Goal: Task Accomplishment & Management: Manage account settings

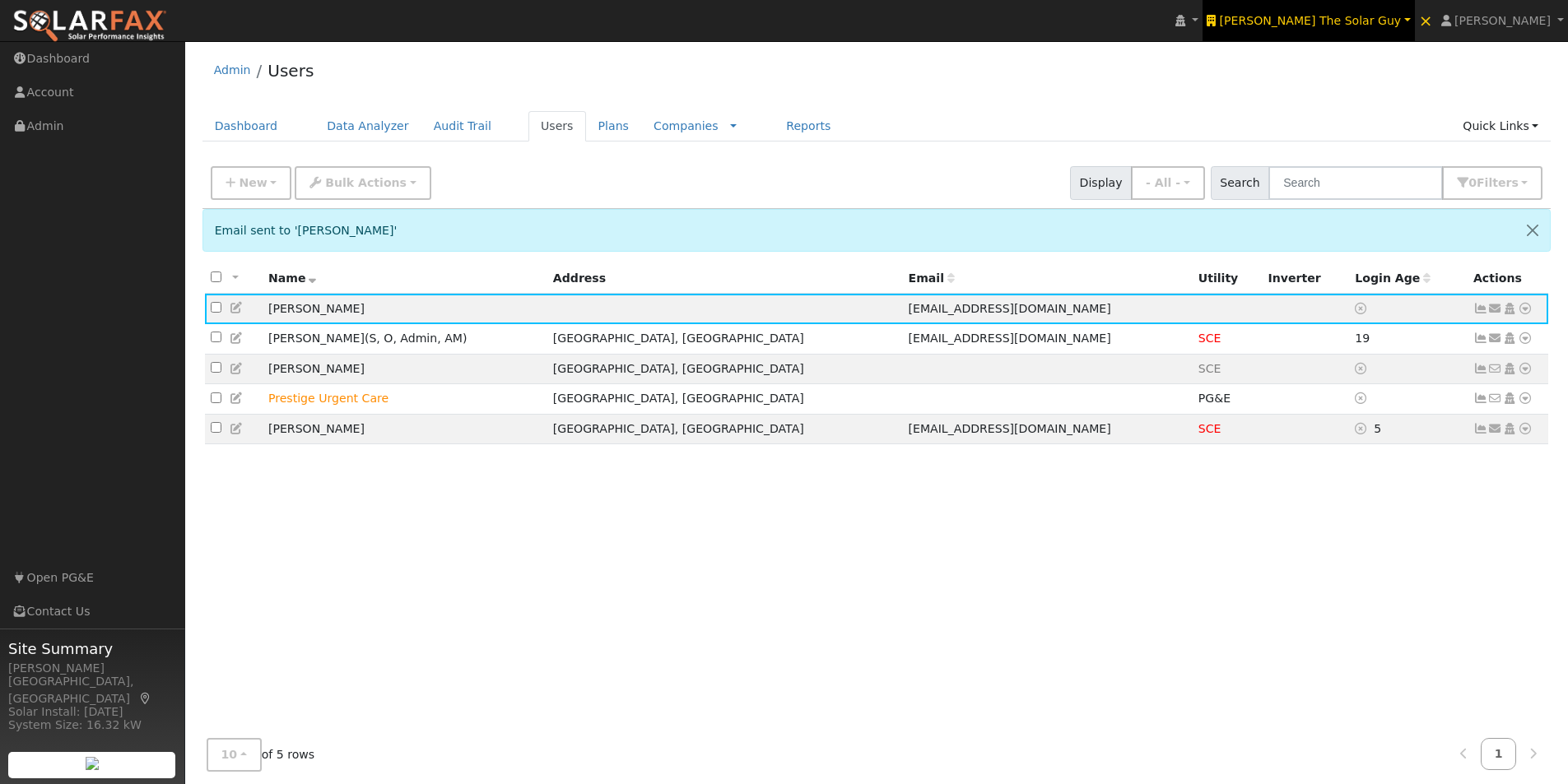
click at [1387, 16] on span "[PERSON_NAME] The Solar Guy" at bounding box center [1311, 20] width 182 height 13
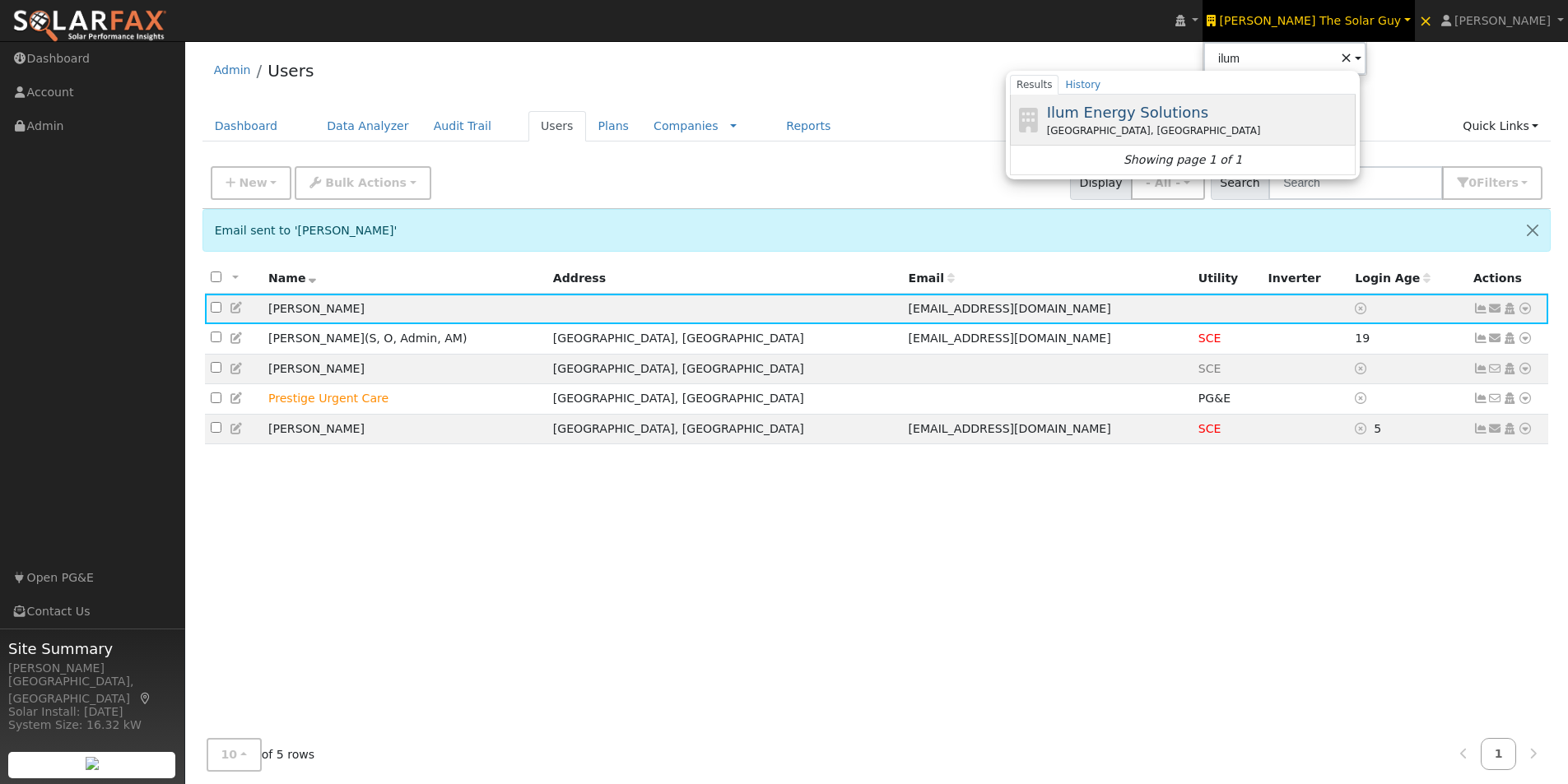
click at [1209, 109] on span "Ilum Energy Solutions" at bounding box center [1128, 113] width 161 height 17
type input "Ilum Energy Solutions"
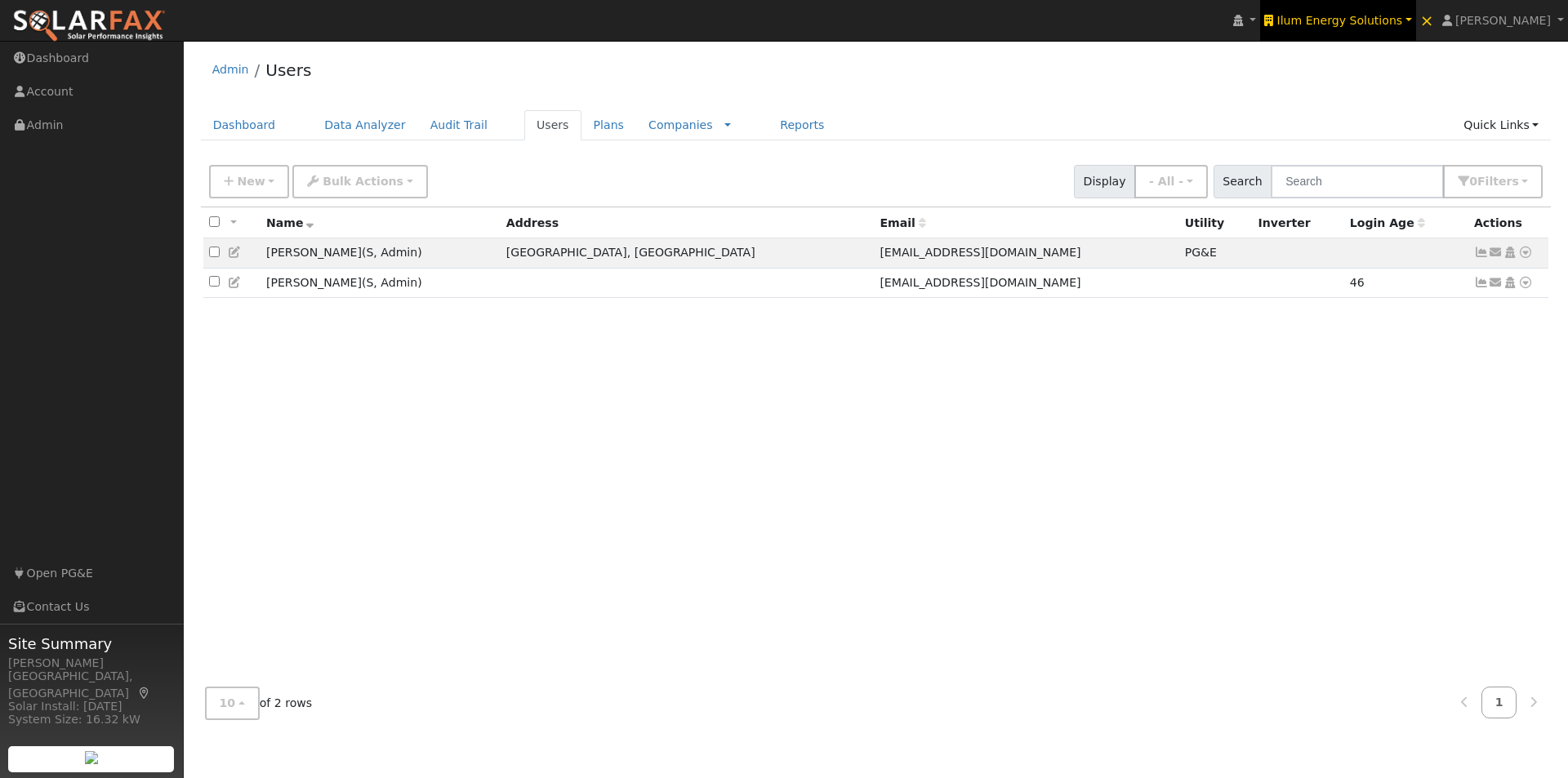
click at [1374, 21] on span "Ilum Energy Solutions" at bounding box center [1341, 20] width 126 height 13
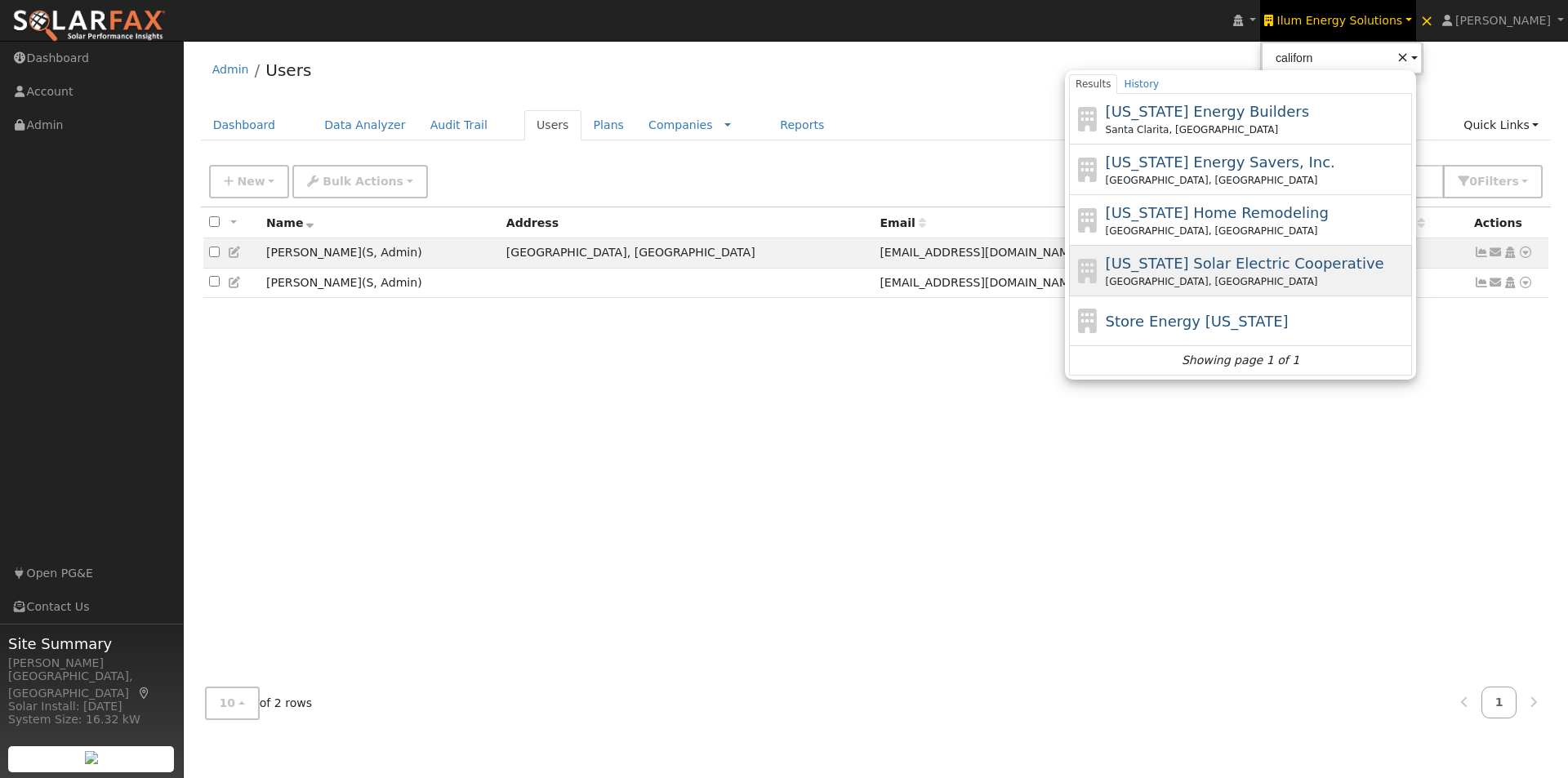
click at [1205, 265] on span "California Solar Electric Cooperative" at bounding box center [1245, 263] width 278 height 17
type input "California Solar Electric Cooperative"
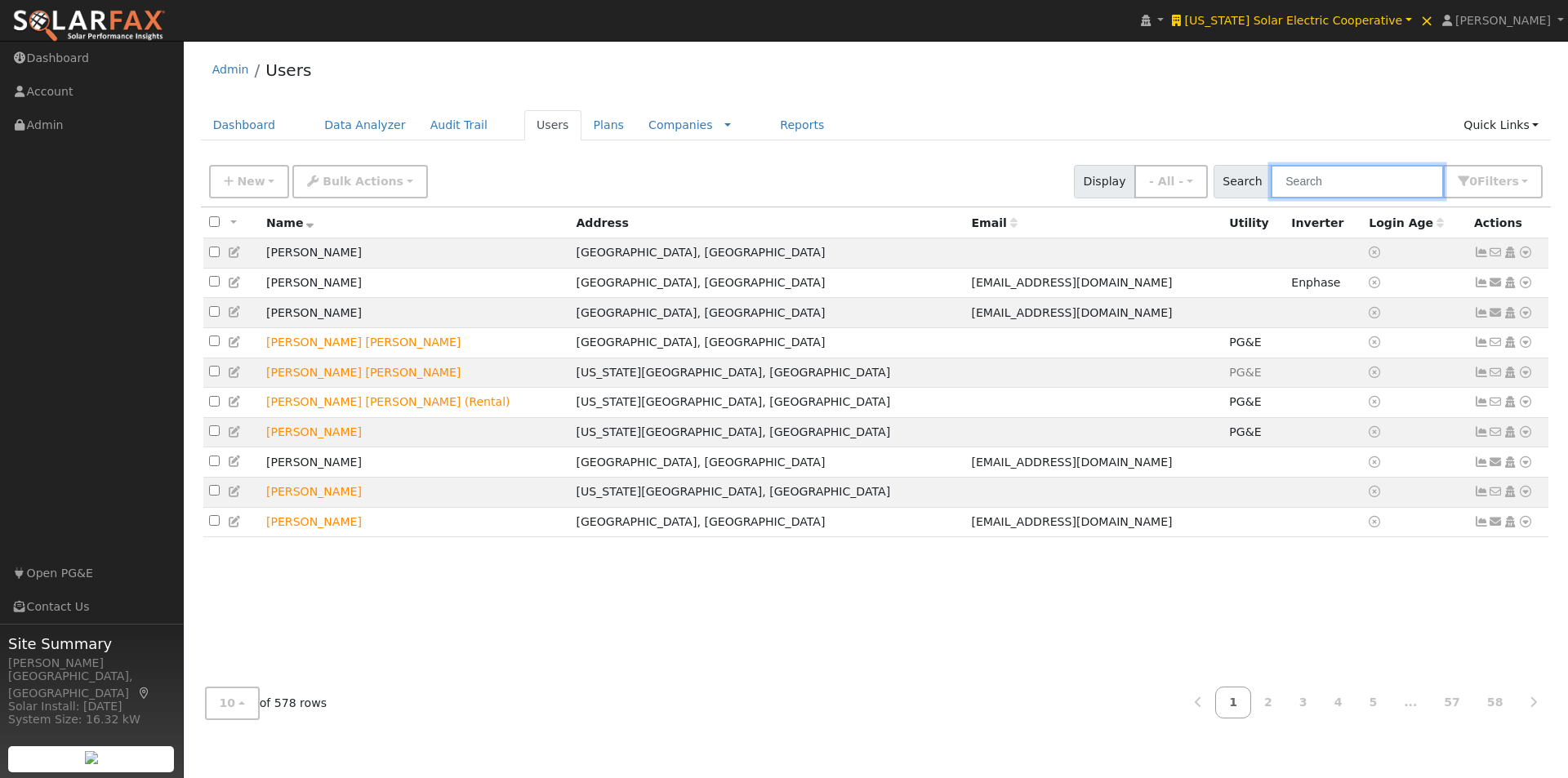
click at [1329, 179] on input "text" at bounding box center [1357, 182] width 173 height 34
paste input "Daniel Robertson"
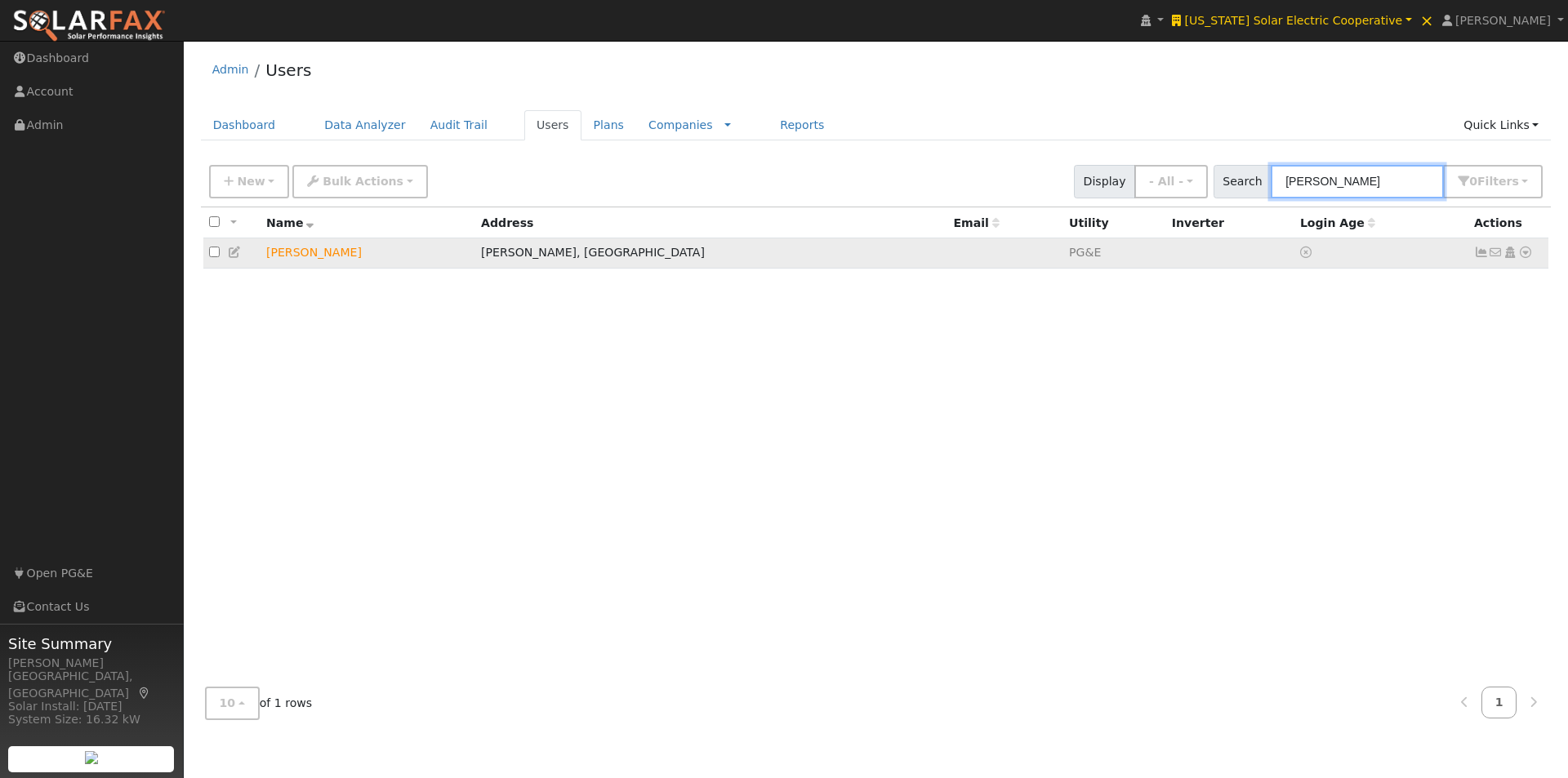
type input "Daniel Robertson"
click at [1481, 256] on icon at bounding box center [1481, 252] width 15 height 11
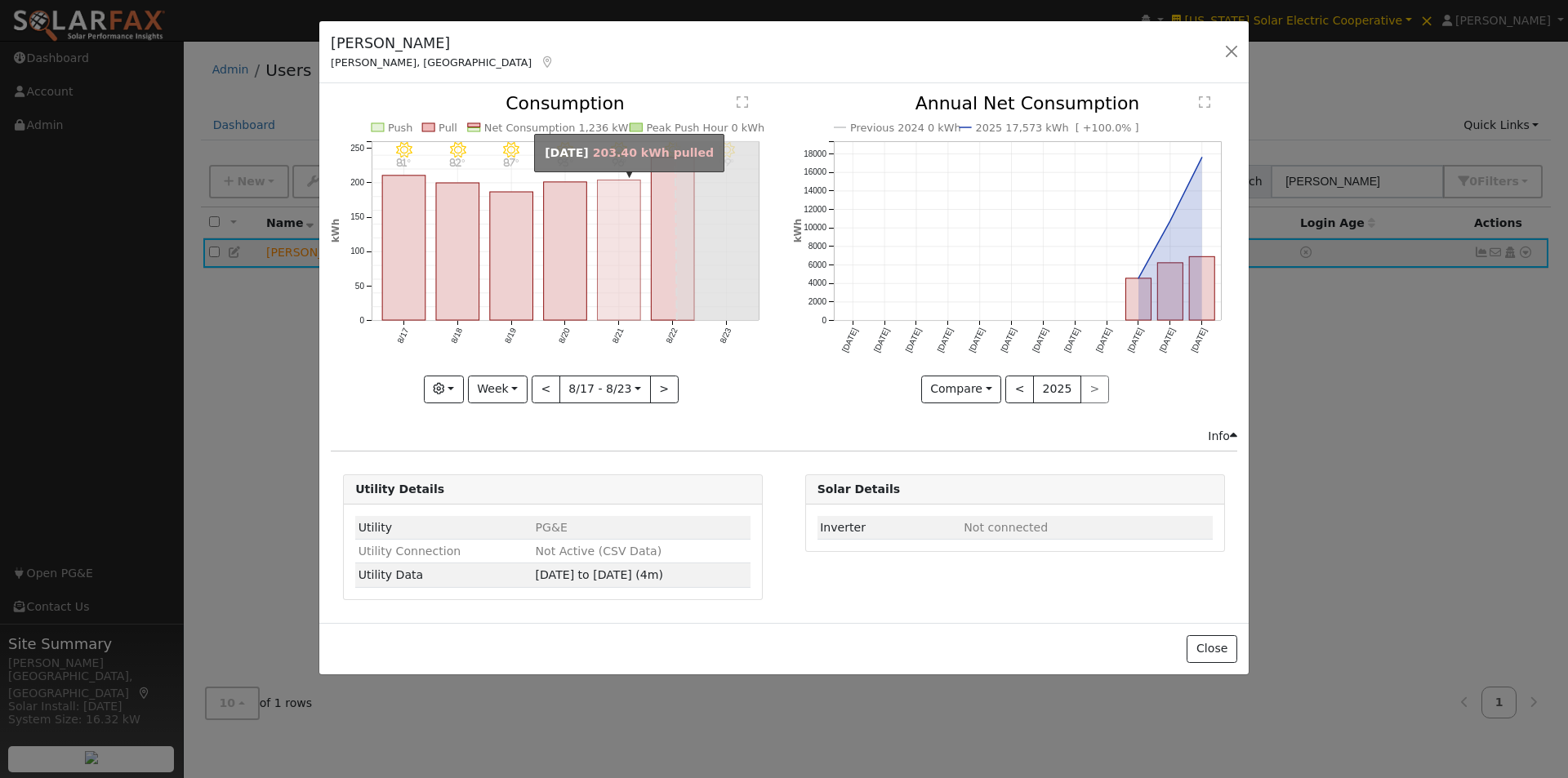
click at [616, 262] on rect "onclick=""" at bounding box center [619, 250] width 43 height 140
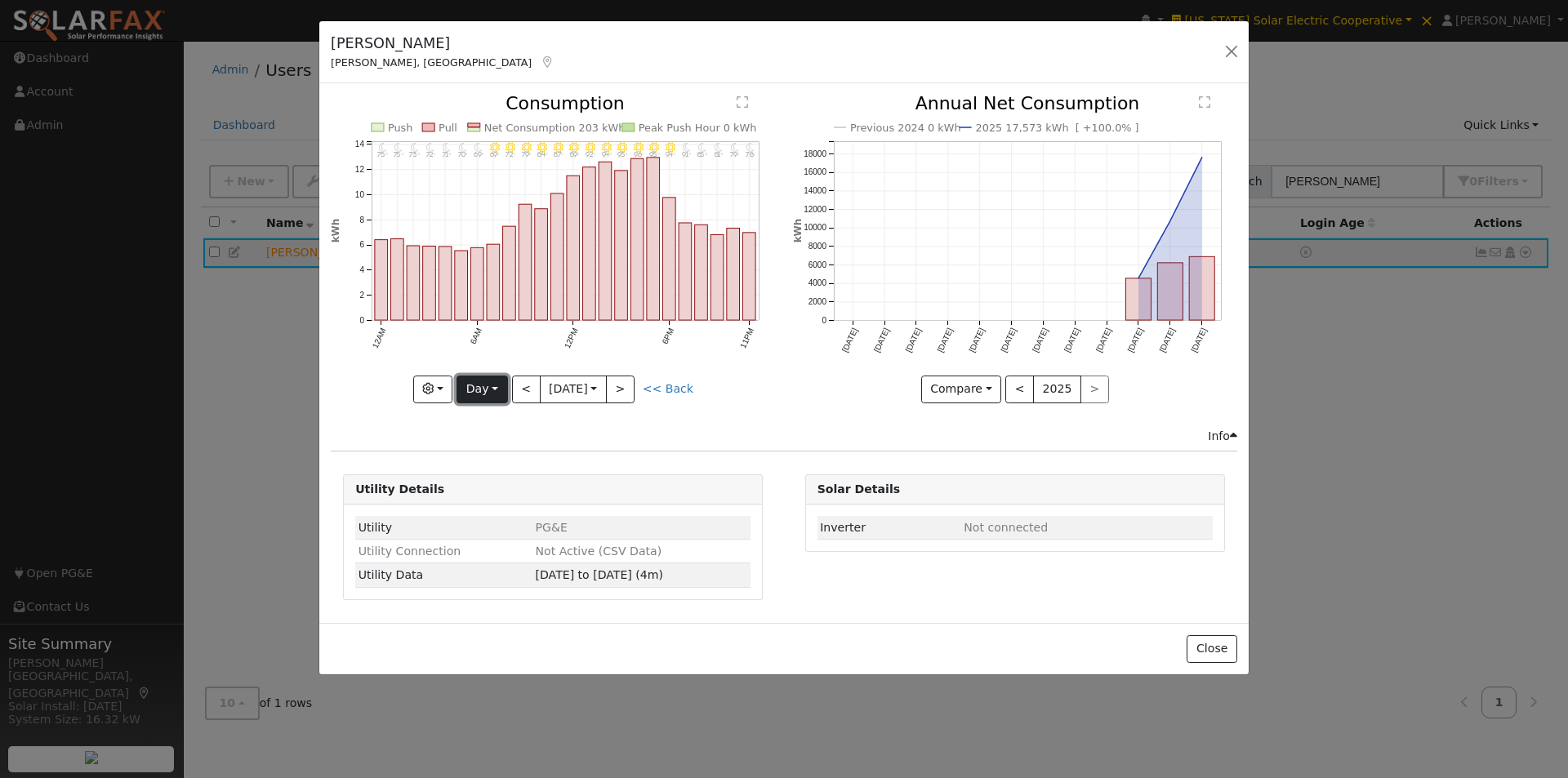
click at [493, 386] on button "Day" at bounding box center [481, 389] width 51 height 28
drag, startPoint x: 478, startPoint y: 494, endPoint x: 576, endPoint y: 437, distance: 113.4
click at [480, 494] on link "Year" at bounding box center [514, 491] width 114 height 23
type input "2024-08-01"
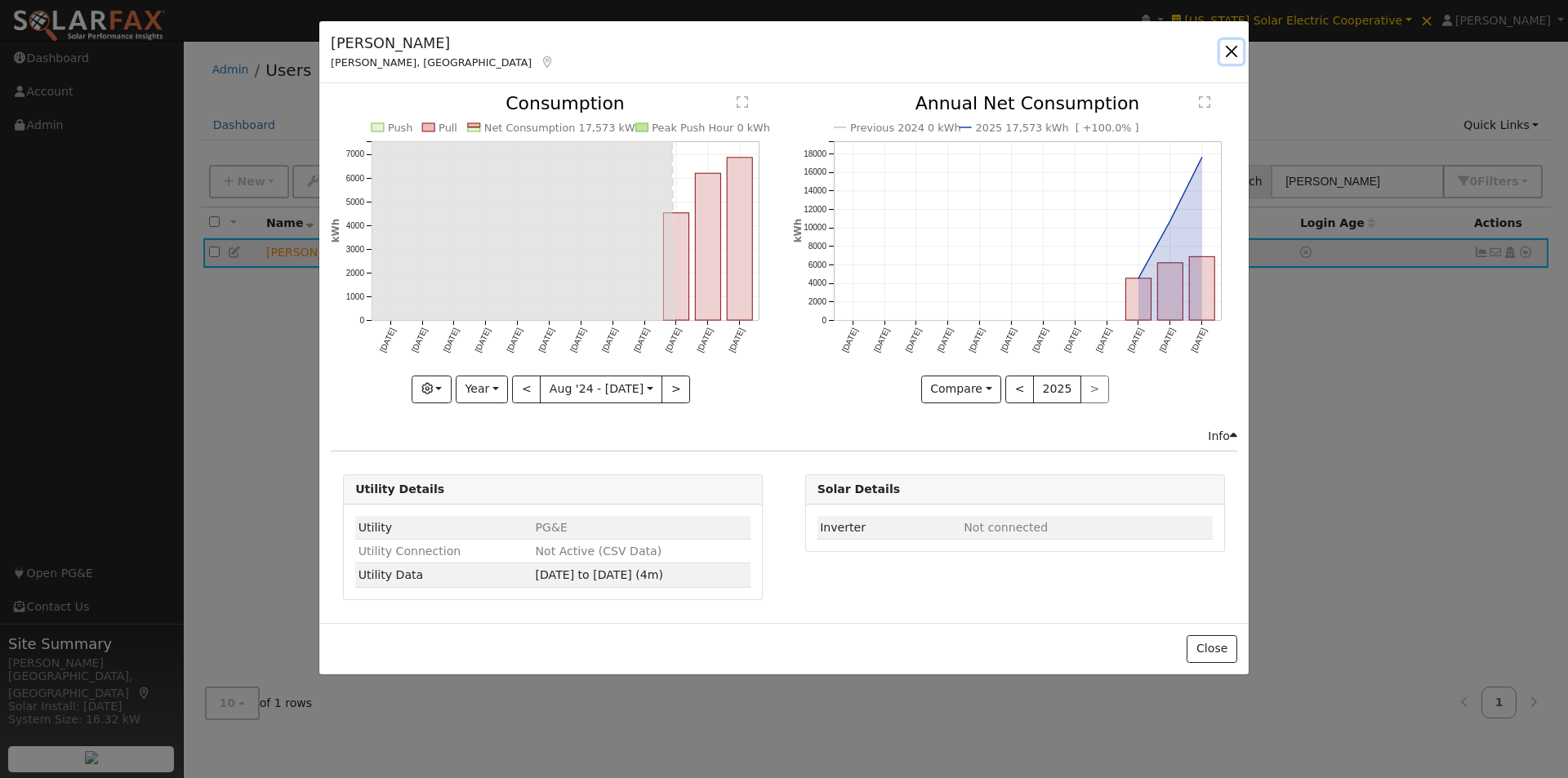
click at [1234, 50] on button "button" at bounding box center [1231, 51] width 23 height 23
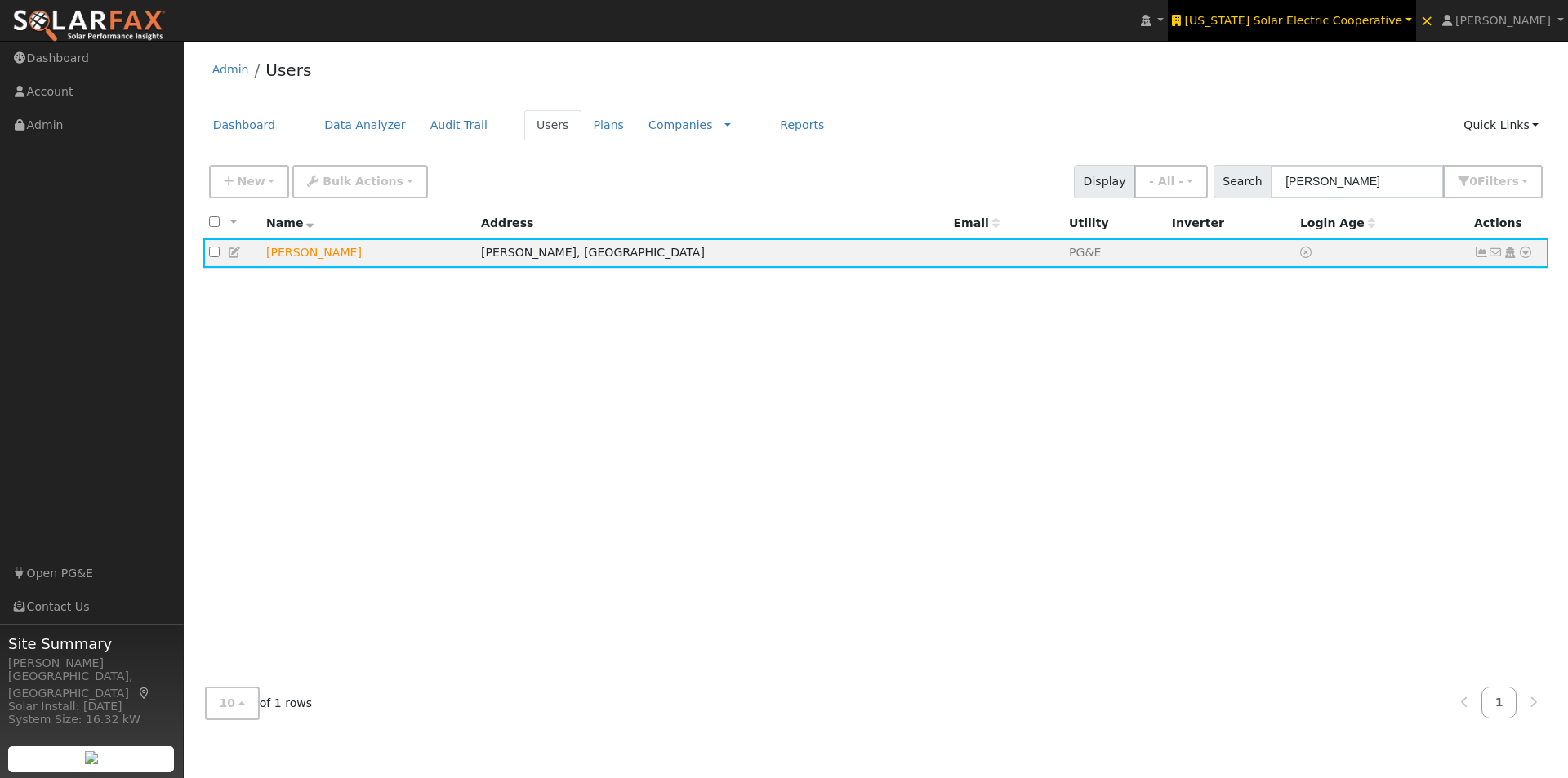
click at [1340, 14] on span "California Solar Electric Cooperative" at bounding box center [1293, 20] width 218 height 13
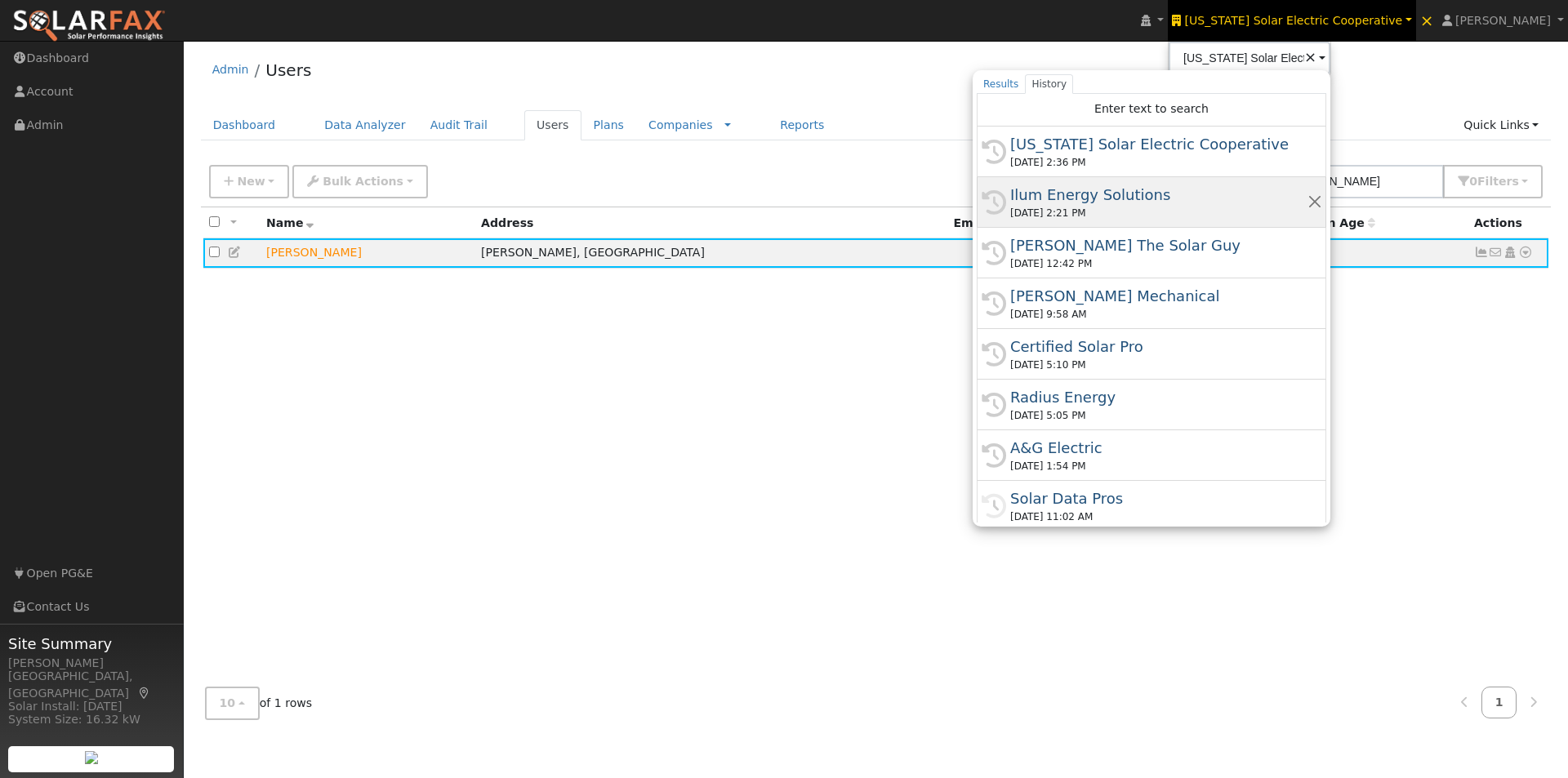
click at [1123, 187] on div "Ilum Energy Solutions" at bounding box center [1159, 194] width 297 height 22
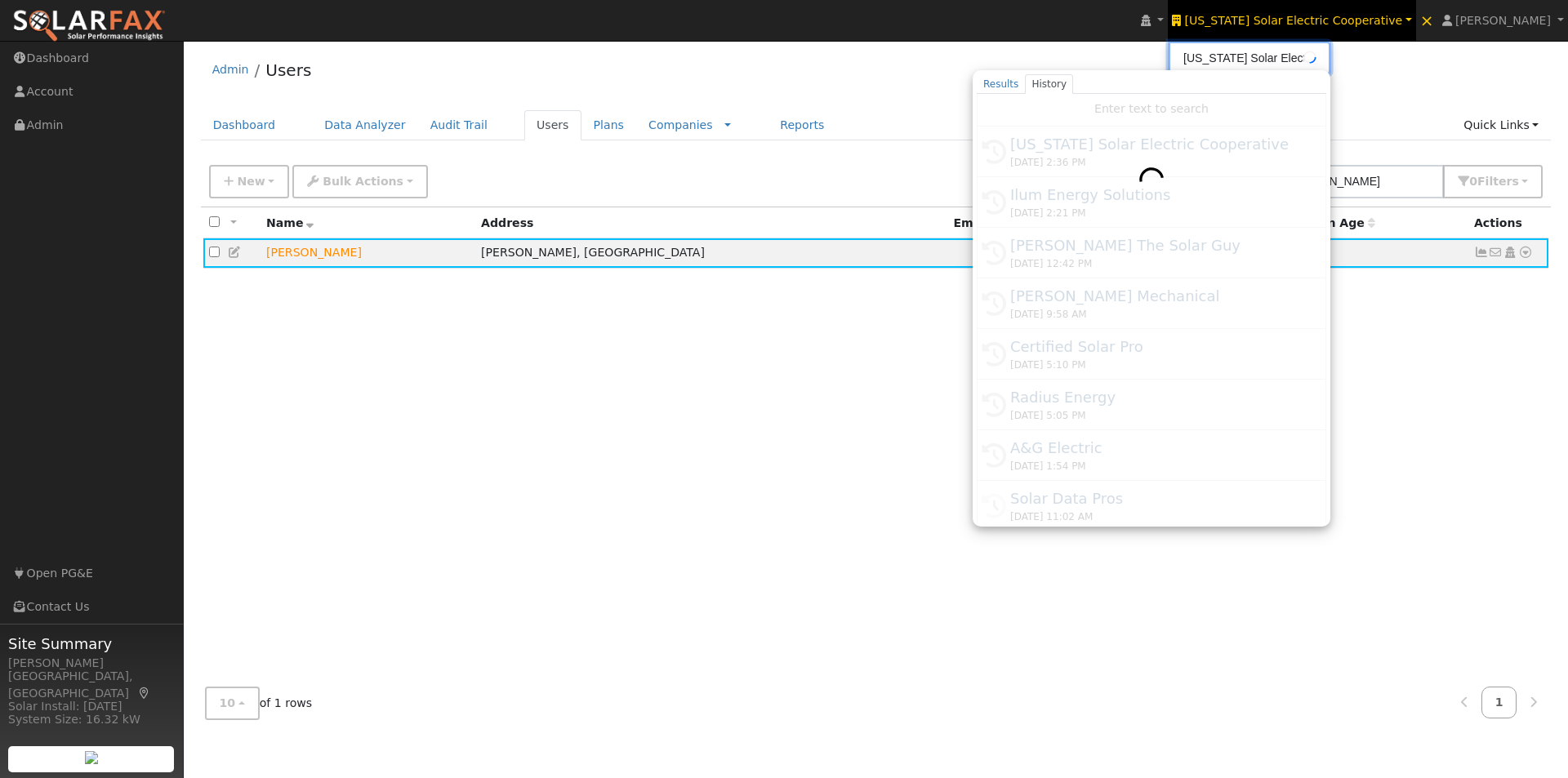
type input "Ilum Energy Solutions"
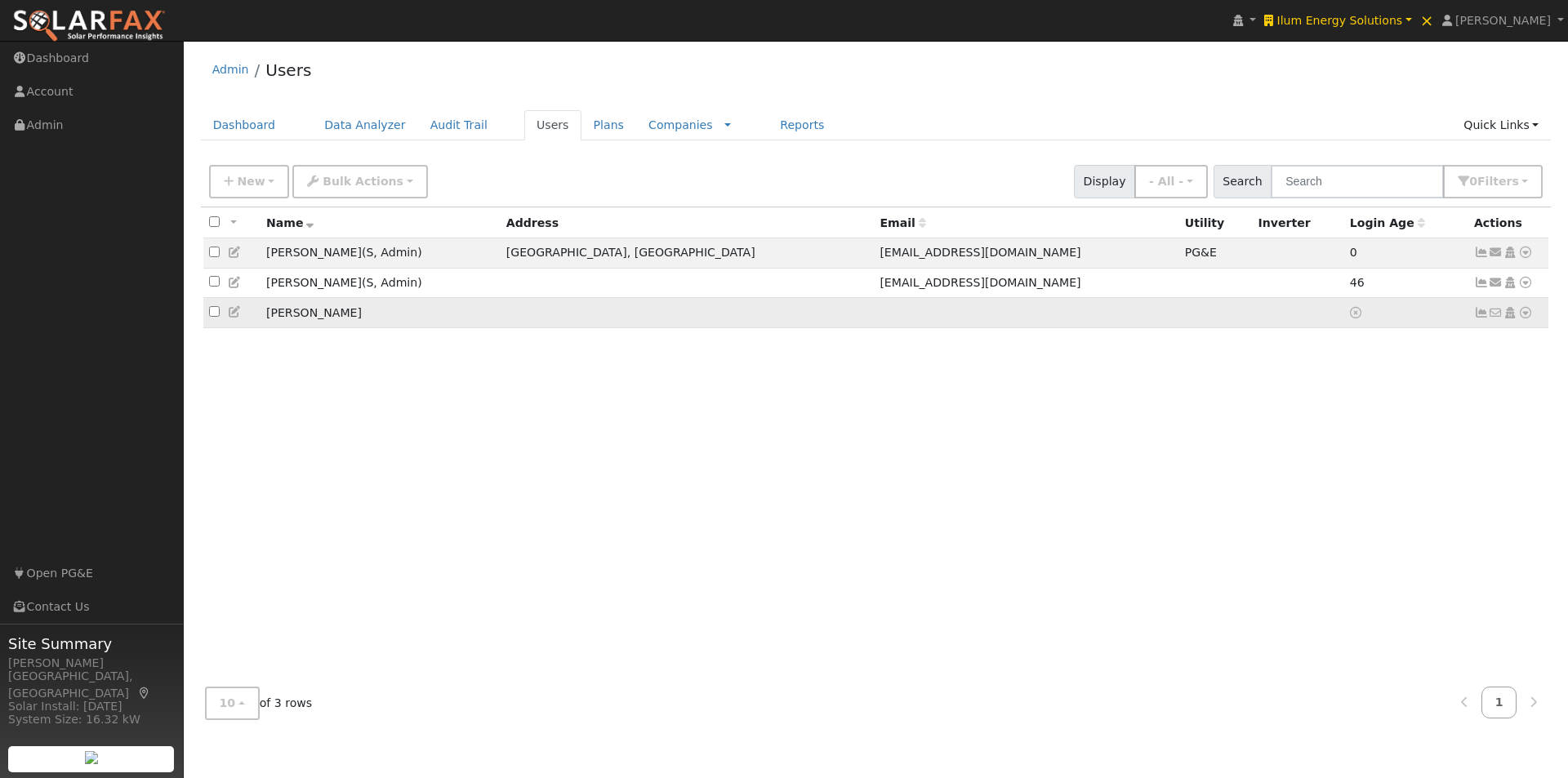
click at [1527, 317] on icon at bounding box center [1526, 312] width 15 height 11
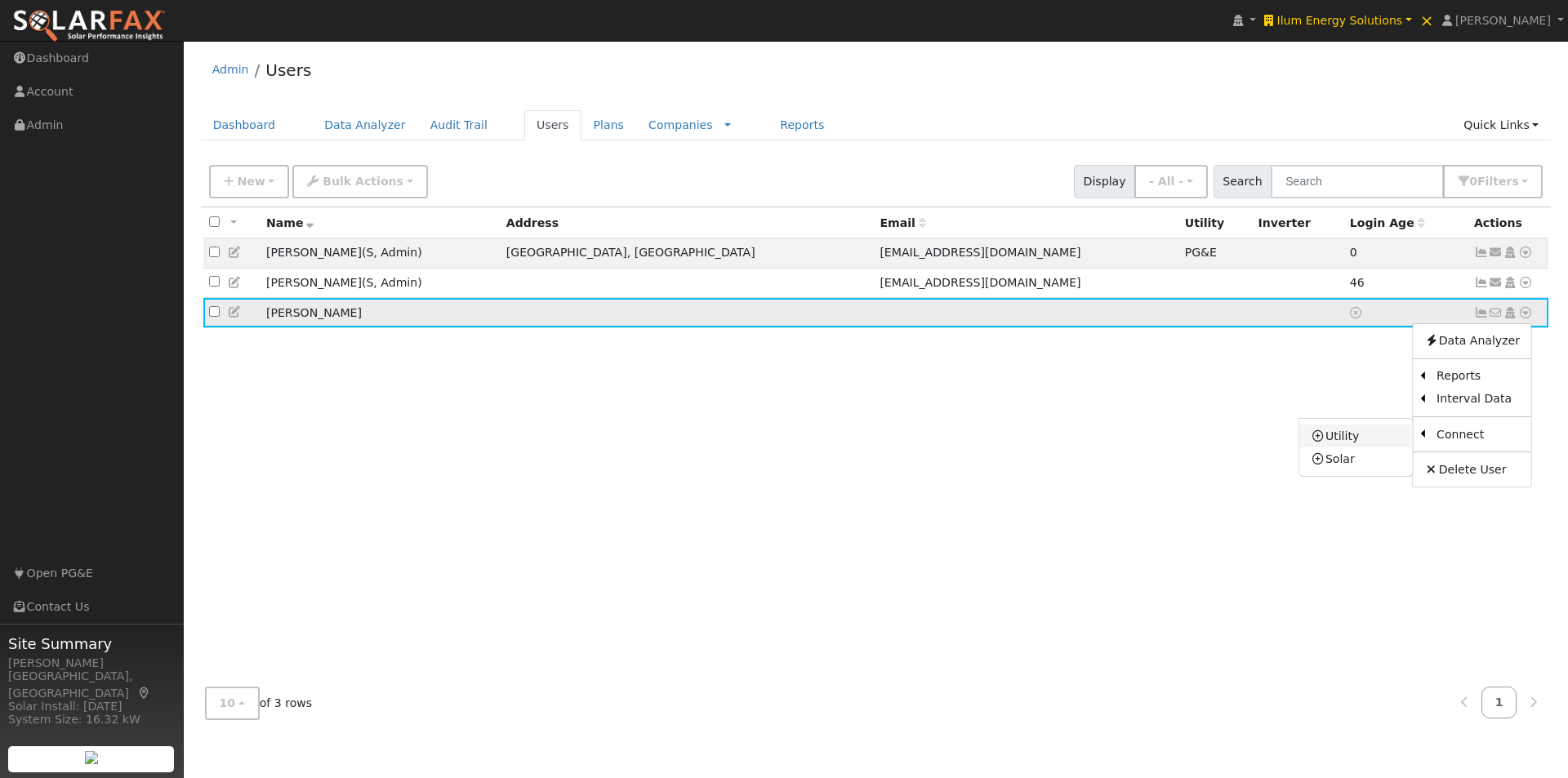
click at [1344, 437] on link "Utility" at bounding box center [1356, 435] width 114 height 23
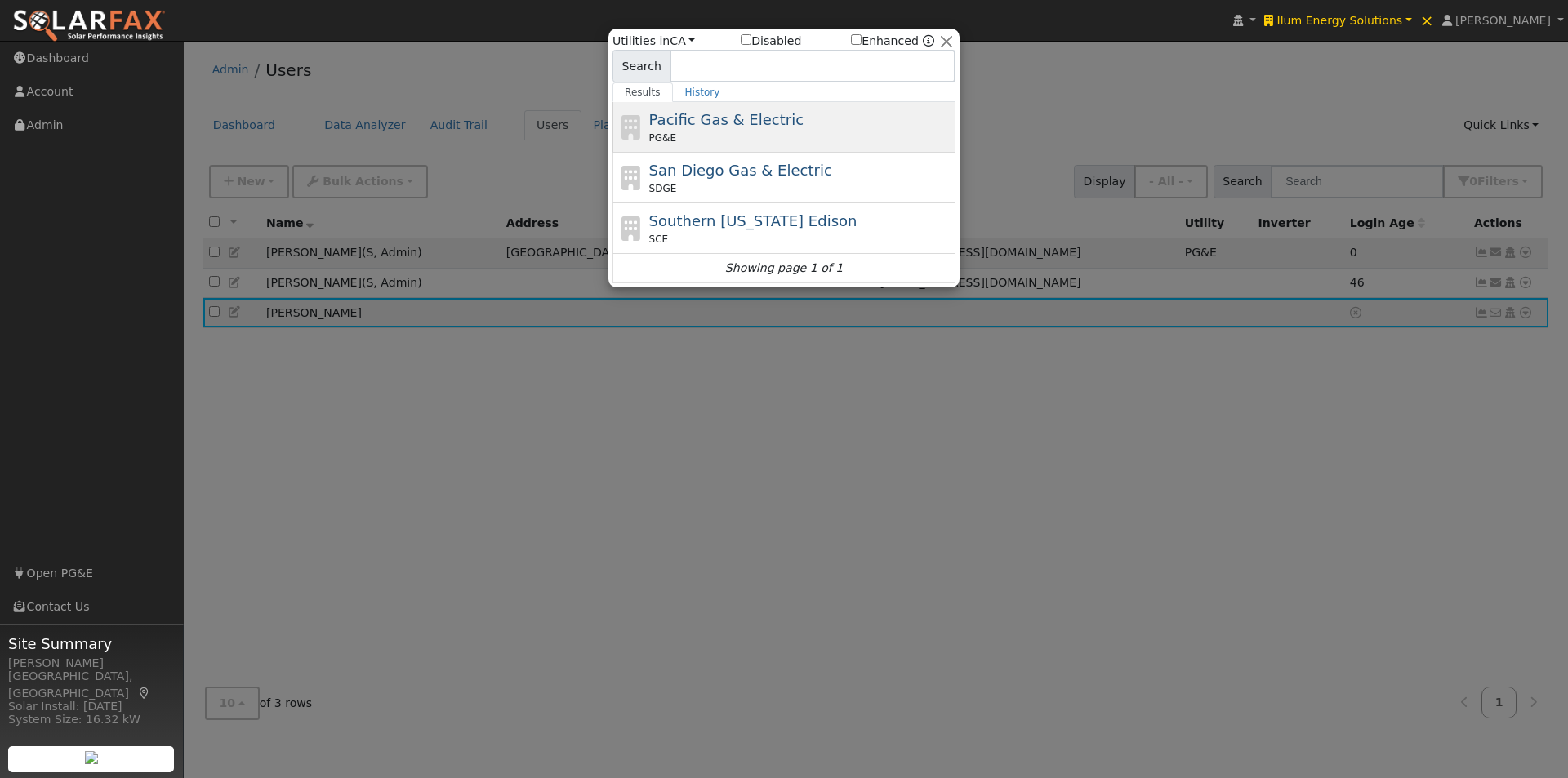
drag, startPoint x: 689, startPoint y: 121, endPoint x: 617, endPoint y: 81, distance: 82.4
click at [688, 122] on span "Pacific Gas & Electric" at bounding box center [726, 120] width 154 height 17
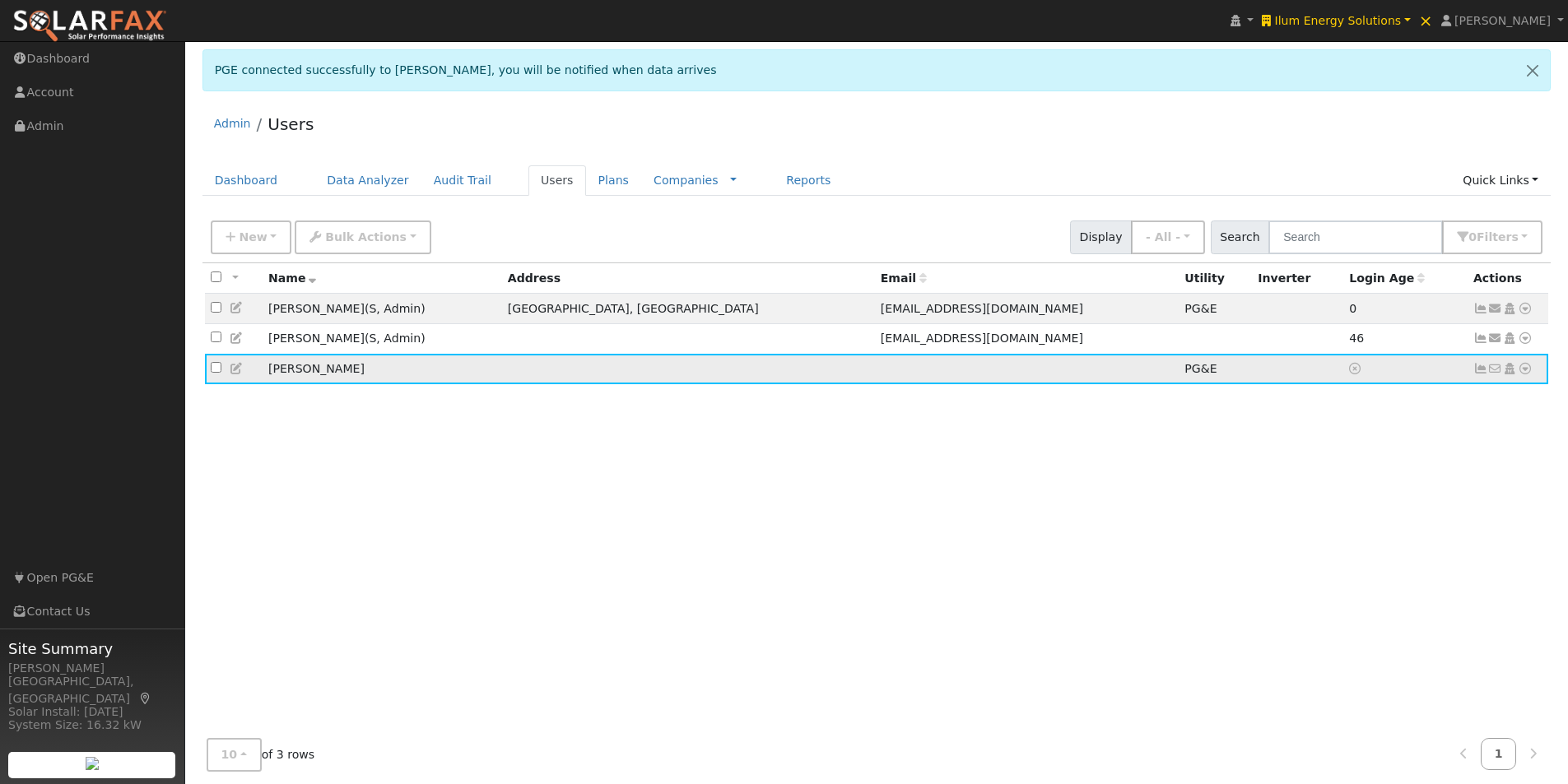
click at [1525, 375] on icon at bounding box center [1525, 368] width 15 height 11
click at [1455, 398] on link "Data Analyzer" at bounding box center [1472, 397] width 120 height 23
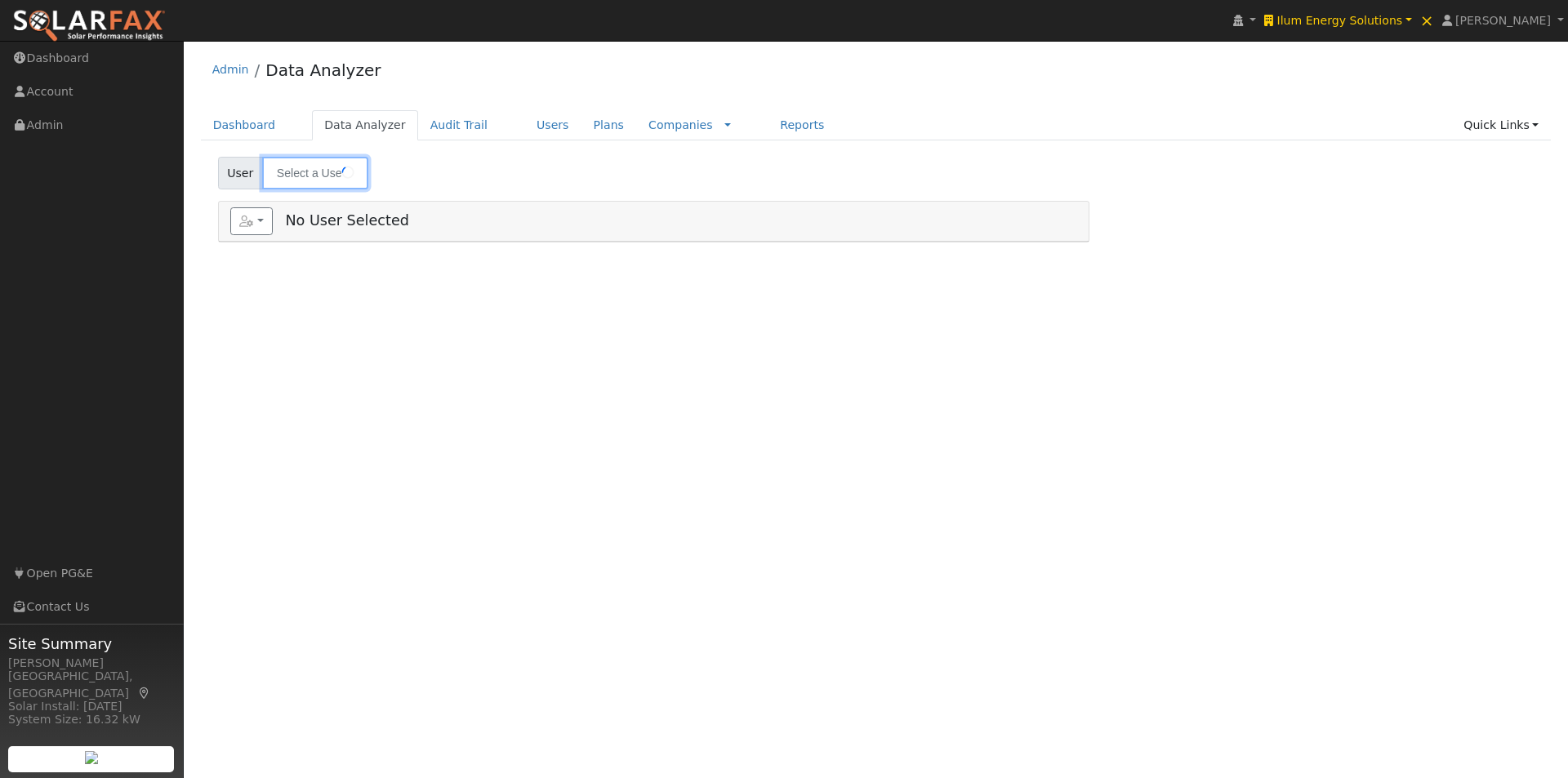
type input "[PERSON_NAME]"
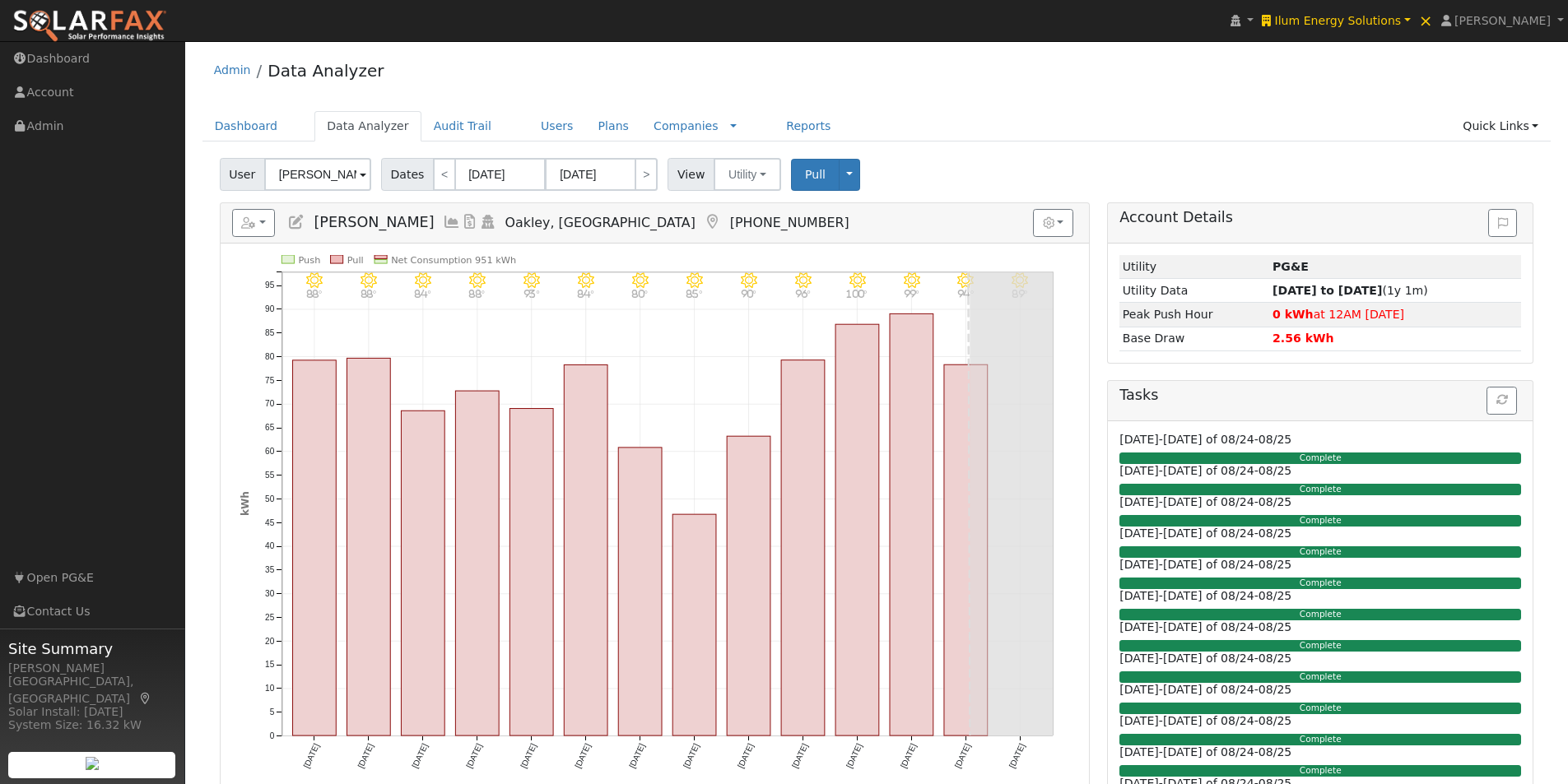
click at [443, 219] on icon at bounding box center [451, 222] width 18 height 15
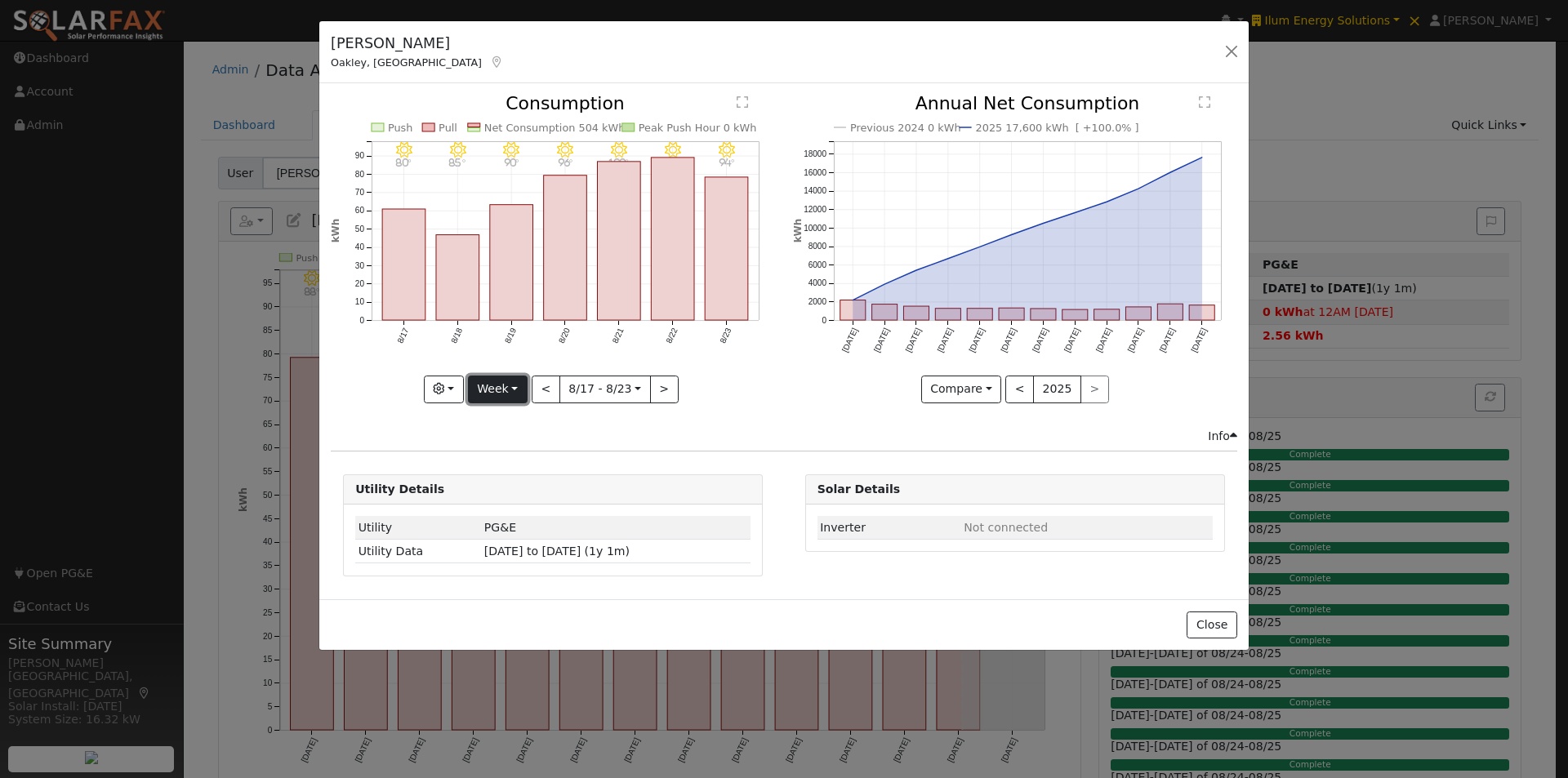
click at [500, 382] on button "Week" at bounding box center [498, 389] width 59 height 28
click at [499, 488] on link "Year" at bounding box center [526, 491] width 114 height 23
type input "2024-08-01"
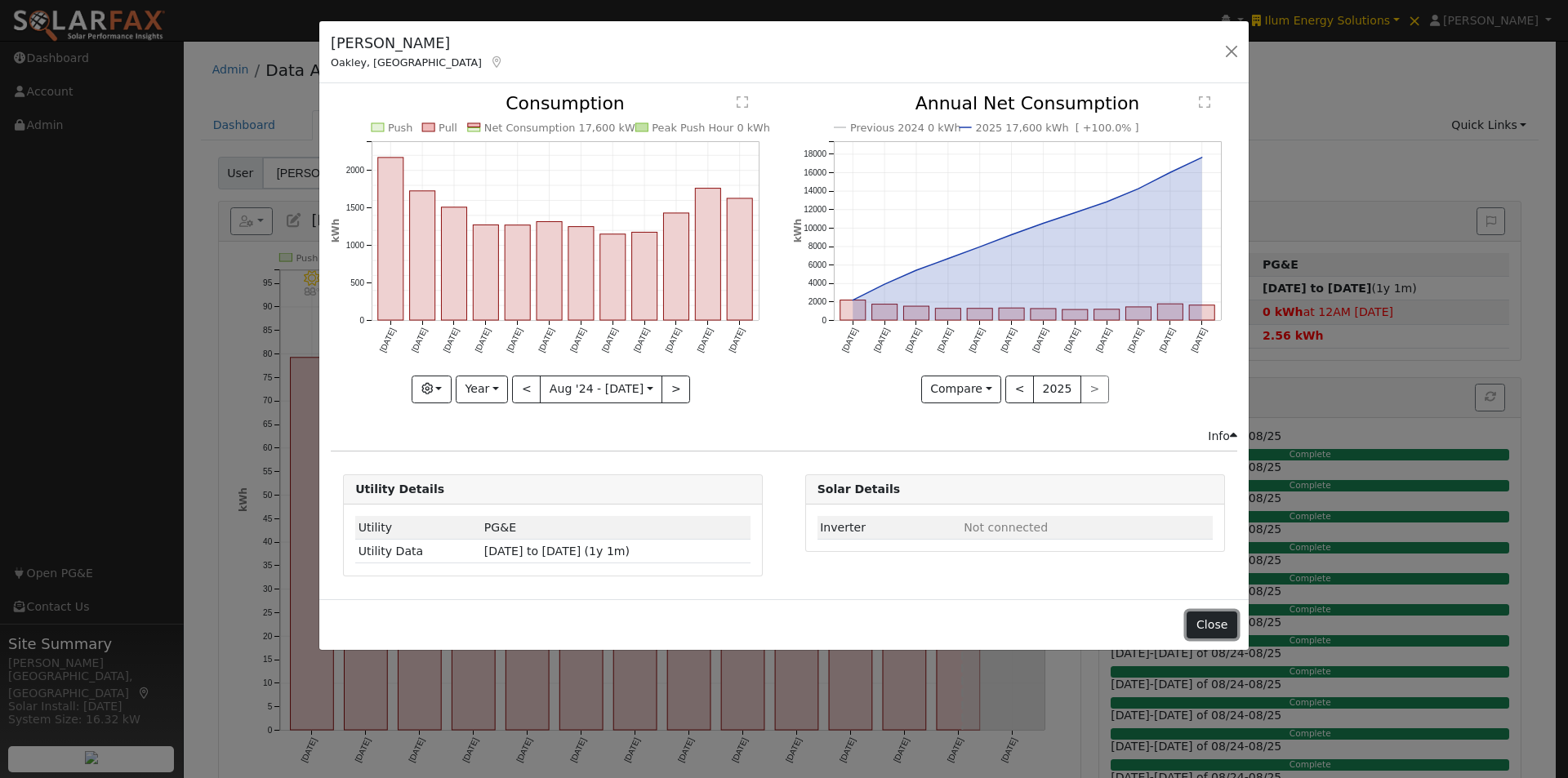
click at [1215, 620] on button "Close" at bounding box center [1212, 626] width 50 height 28
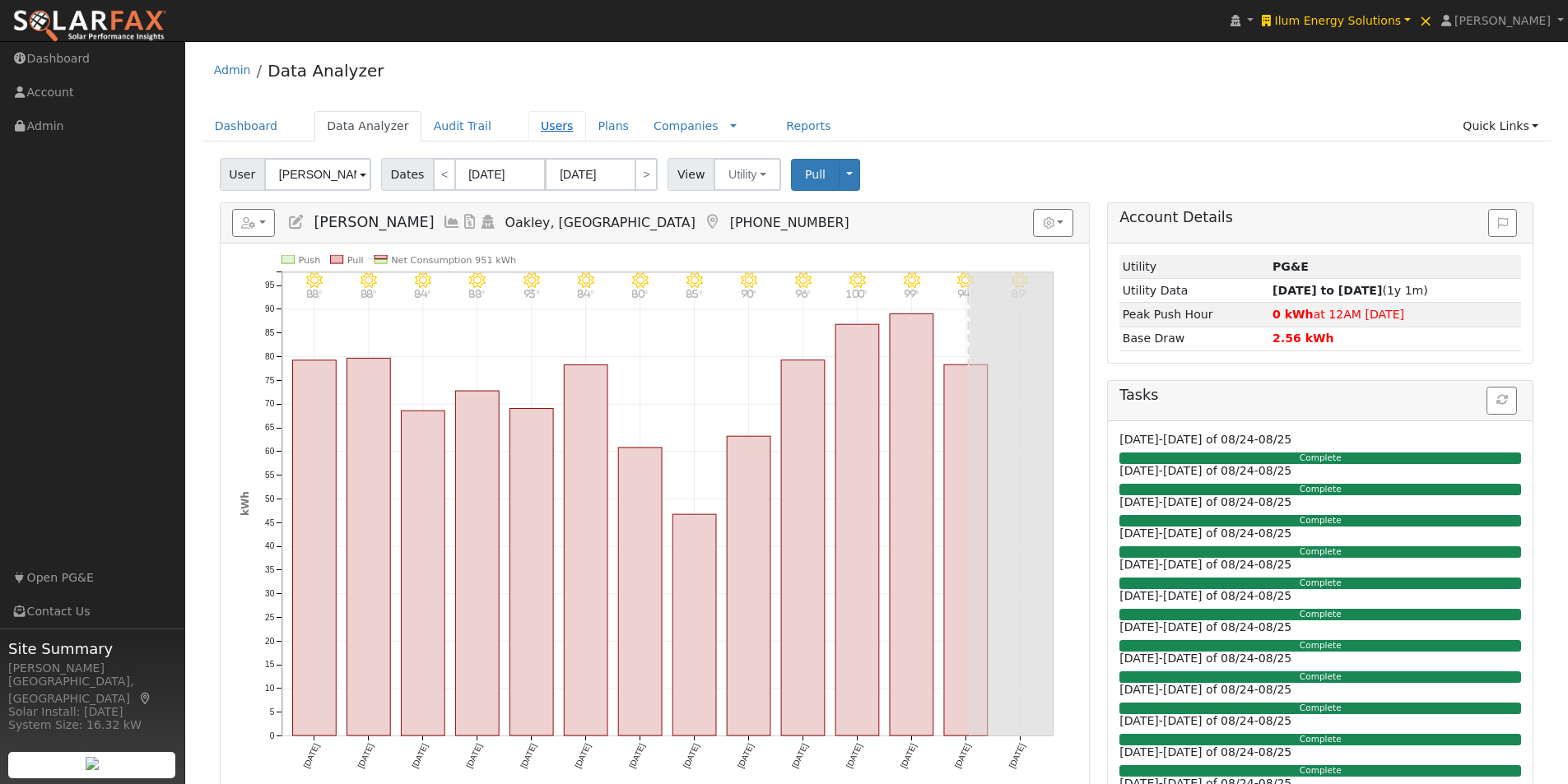
click at [528, 125] on link "Users" at bounding box center [557, 126] width 57 height 30
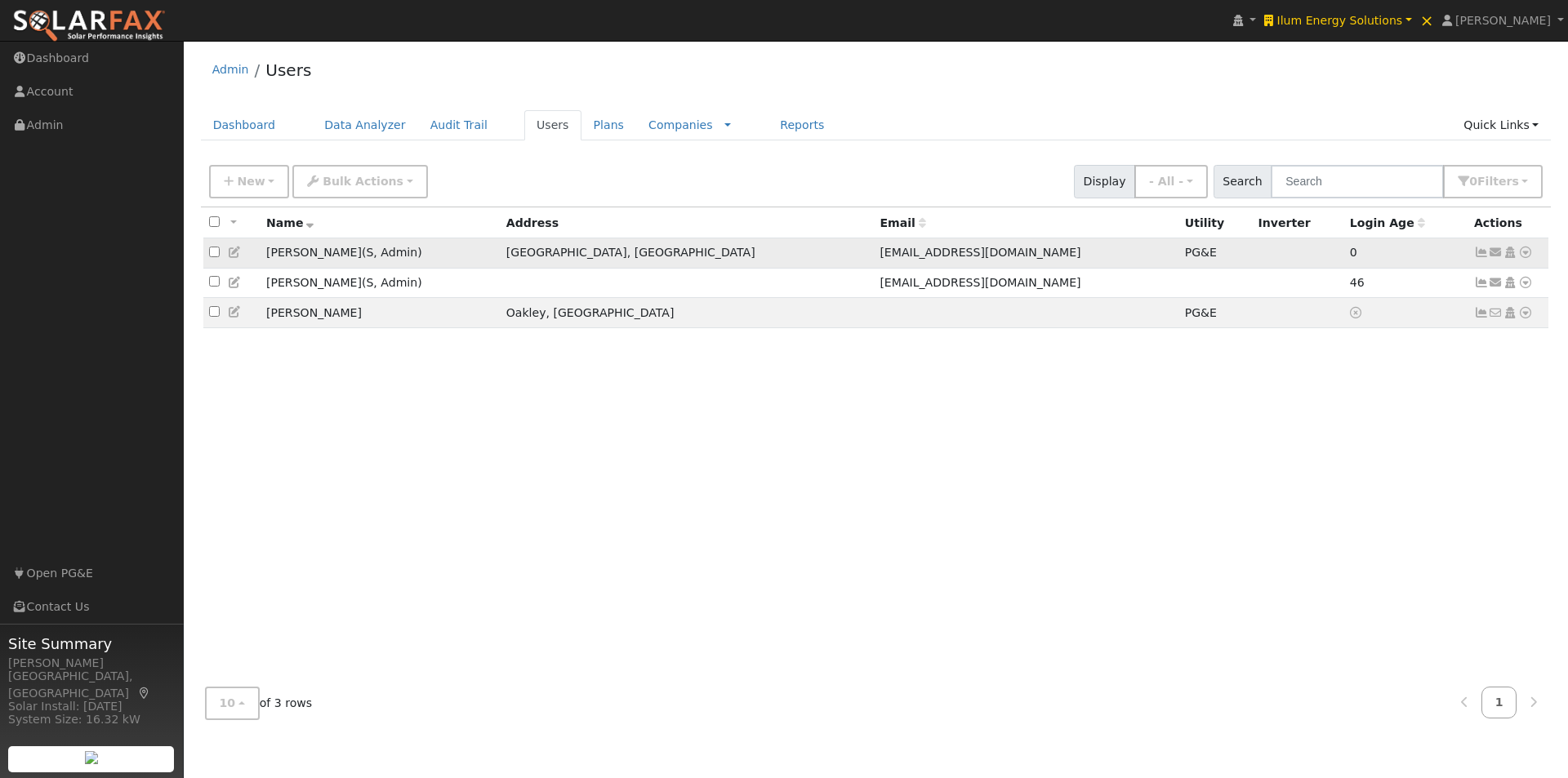
click at [234, 254] on icon at bounding box center [235, 252] width 15 height 11
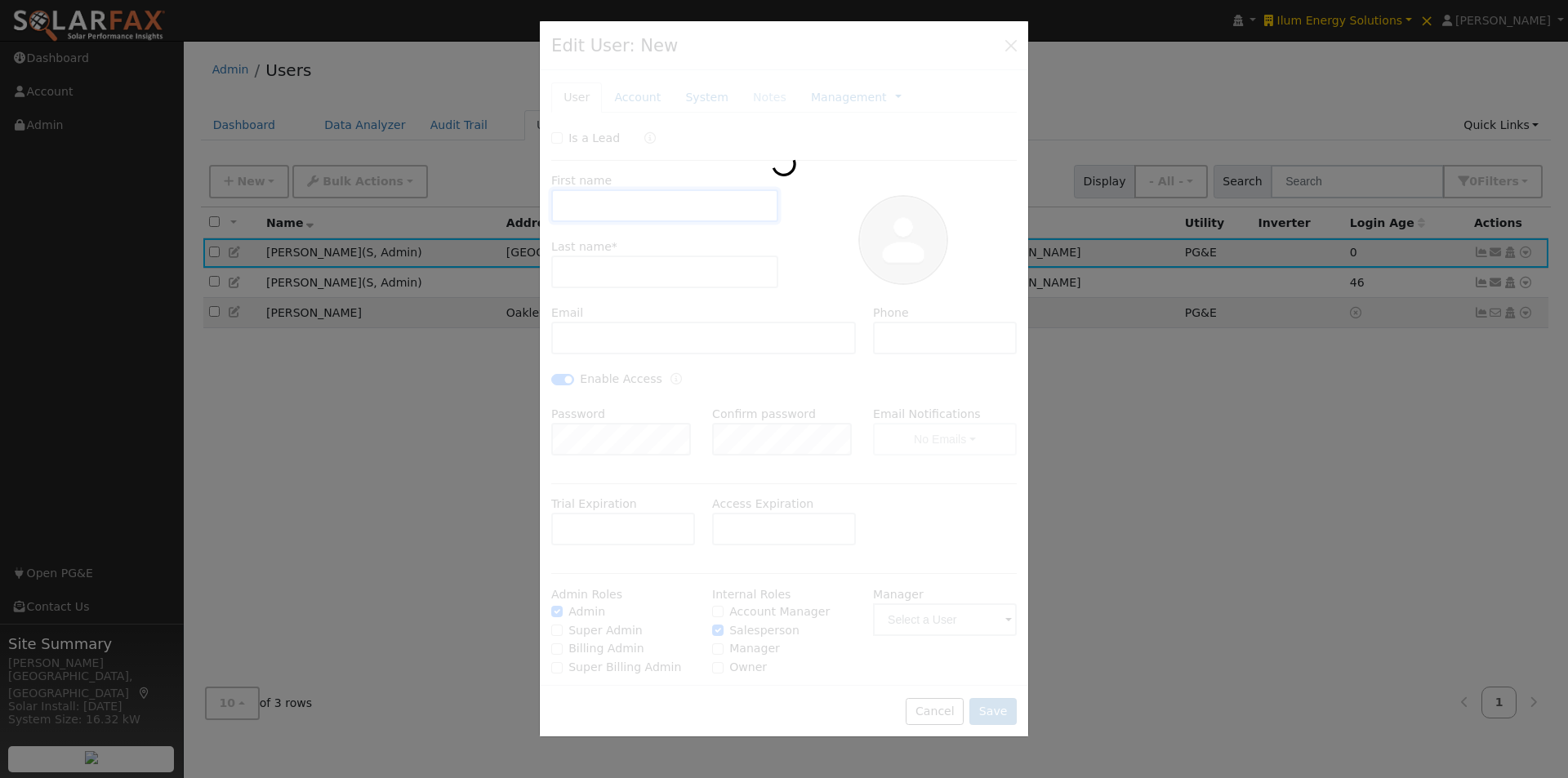
type input "[PERSON_NAME]"
type input "Buoni"
type input "[EMAIL_ADDRESS][DOMAIN_NAME]"
checkbox input "true"
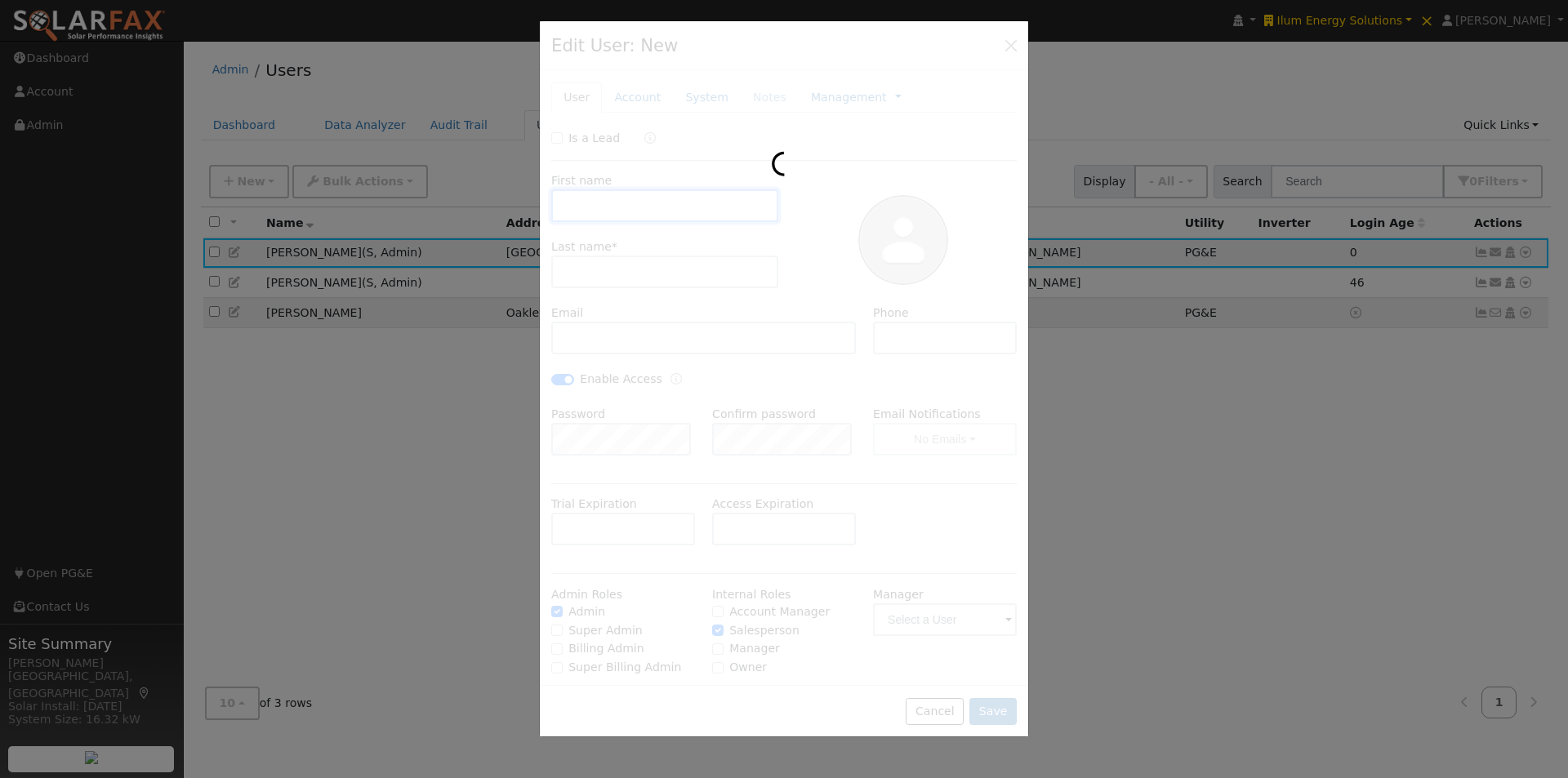
checkbox input "true"
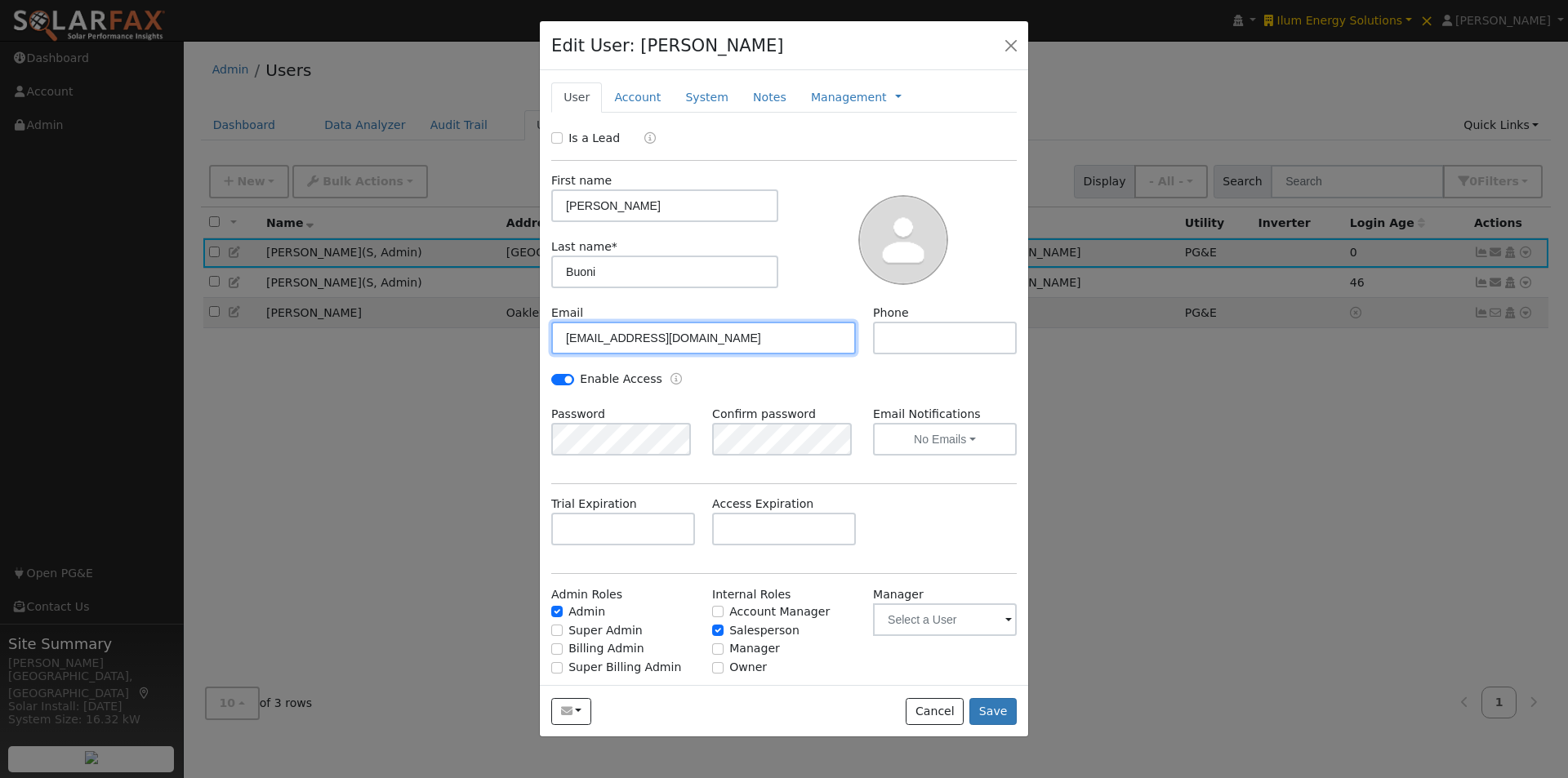
drag, startPoint x: 700, startPoint y: 326, endPoint x: 493, endPoint y: 326, distance: 207.0
click at [0, 0] on div "Edit User: [PERSON_NAME] Default Account Default Account [STREET_ADDRESS] Prima…" at bounding box center [0, 0] width 0 height 0
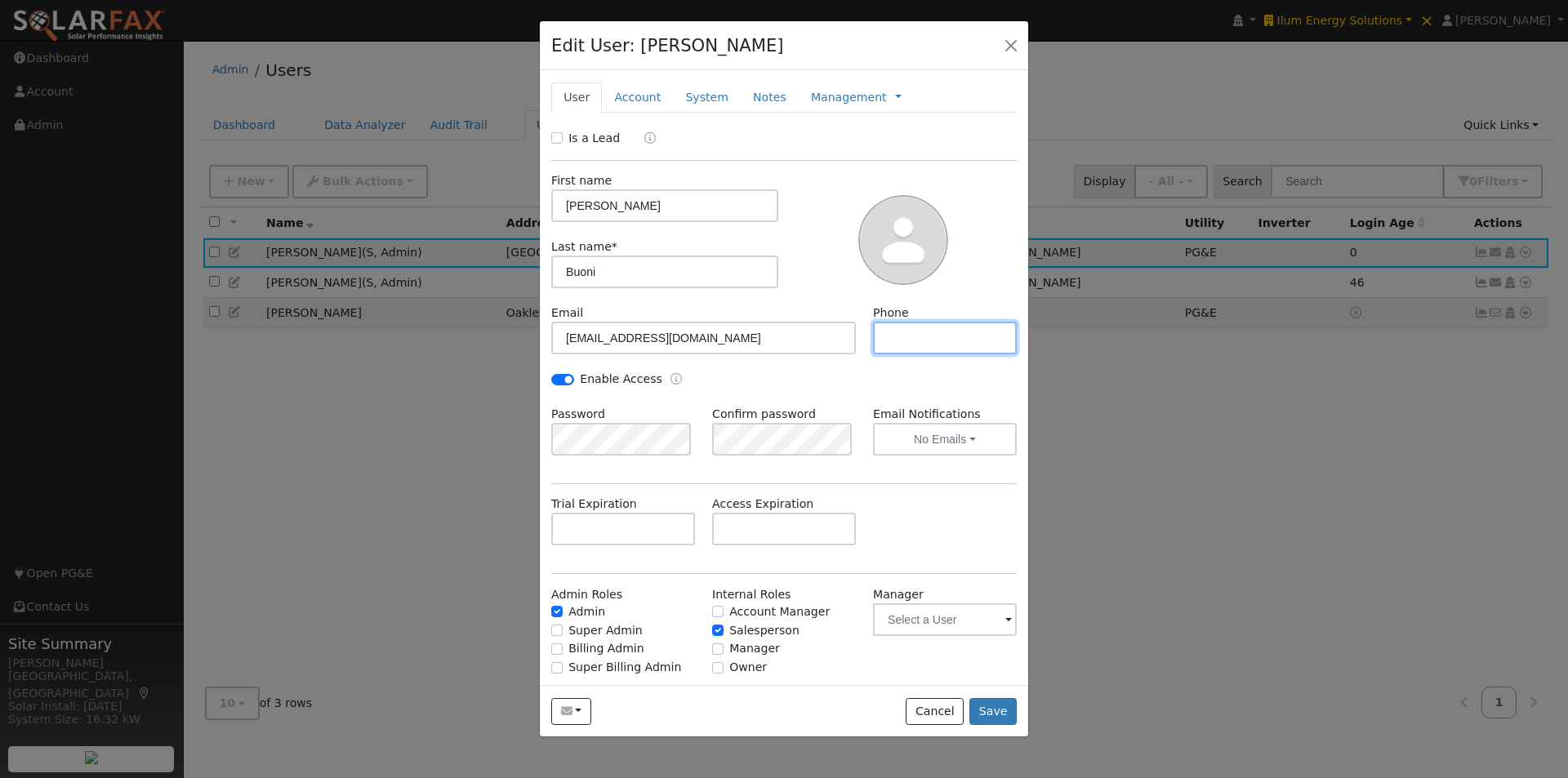
click at [927, 343] on input "text" at bounding box center [945, 338] width 144 height 33
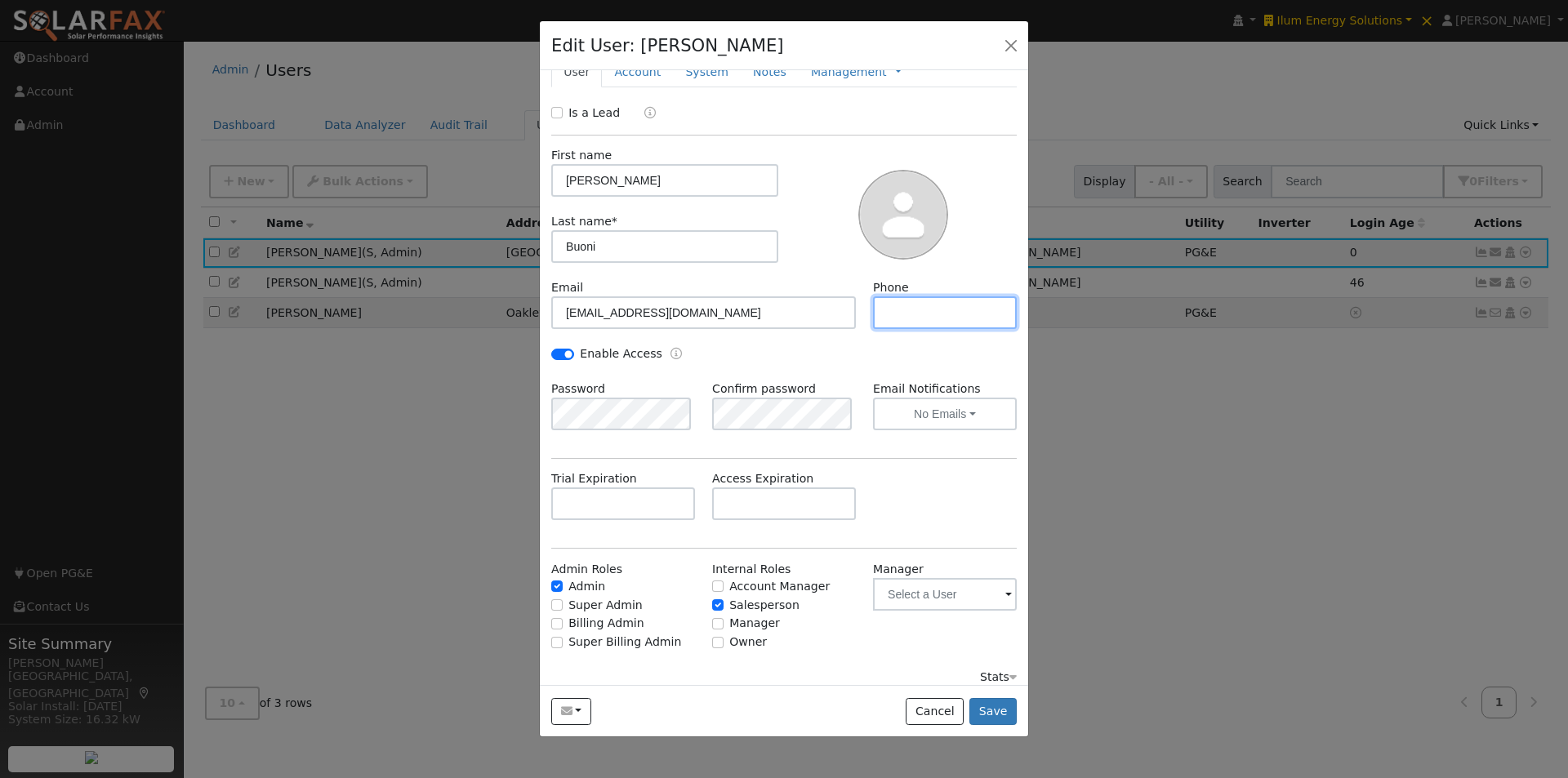
scroll to position [38, 0]
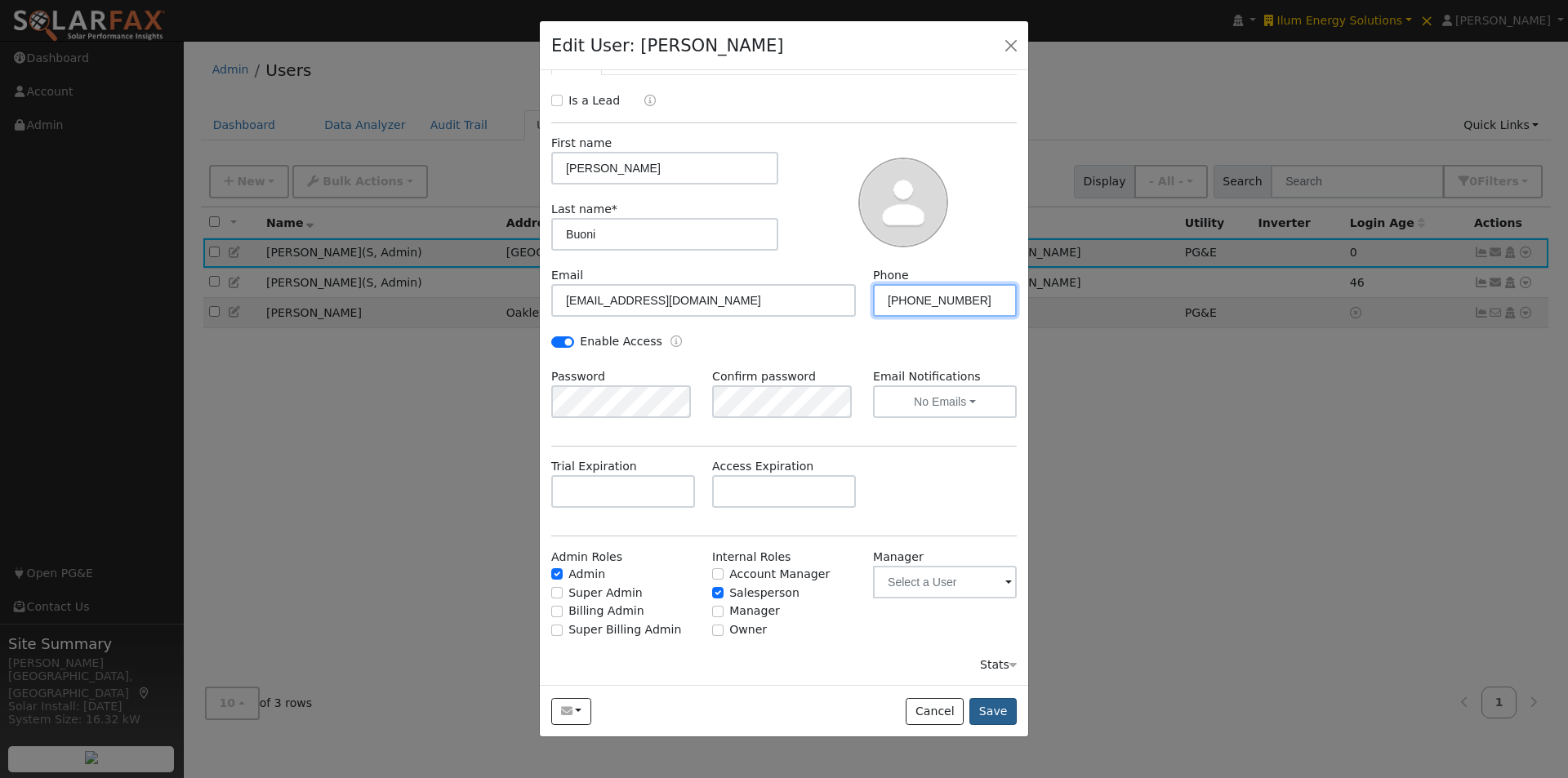
type input "[PHONE_NUMBER]"
drag, startPoint x: 1002, startPoint y: 708, endPoint x: 925, endPoint y: 544, distance: 181.2
click at [1002, 703] on button "Save" at bounding box center [993, 712] width 47 height 28
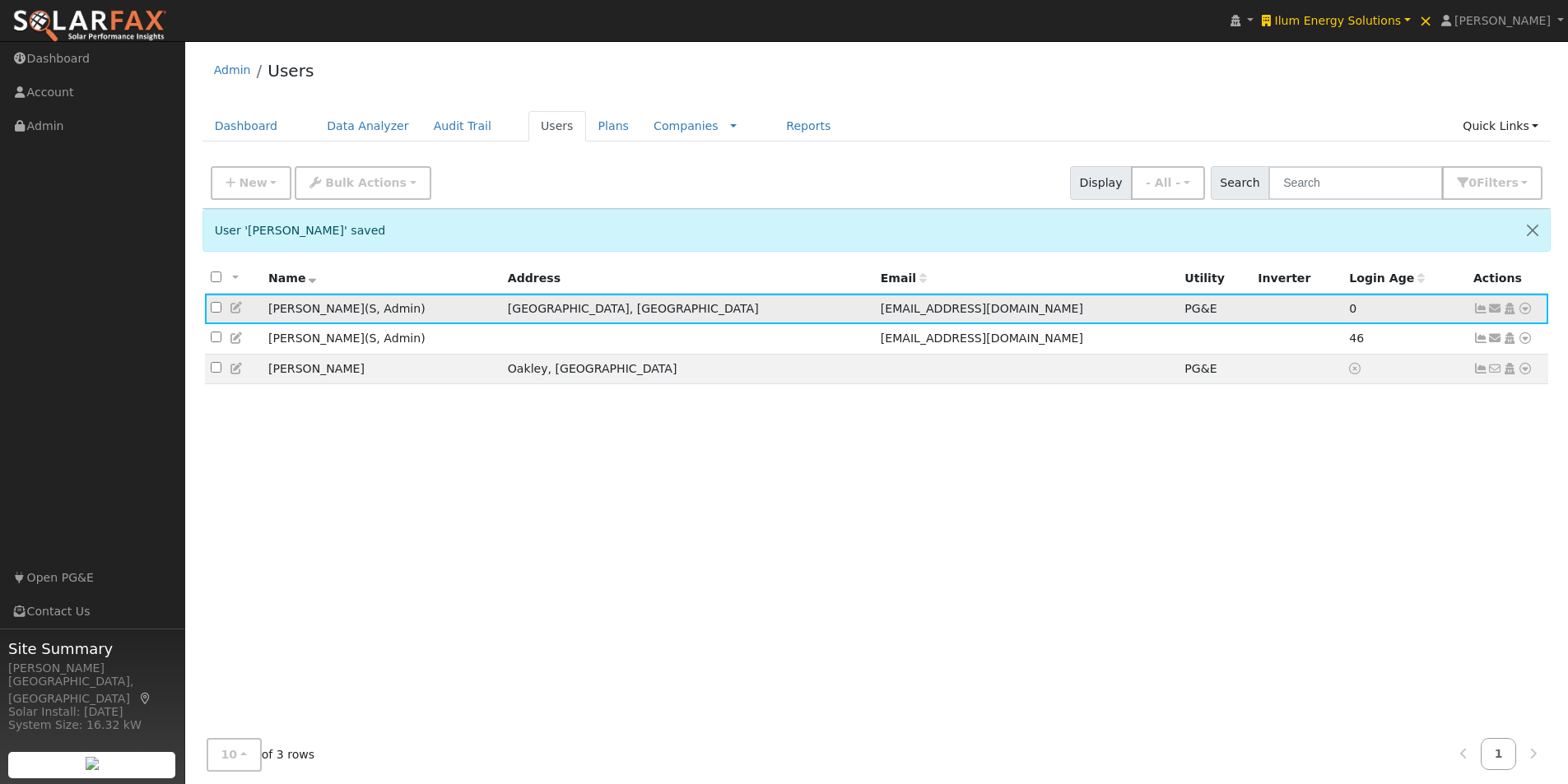
click at [237, 309] on icon at bounding box center [237, 307] width 15 height 11
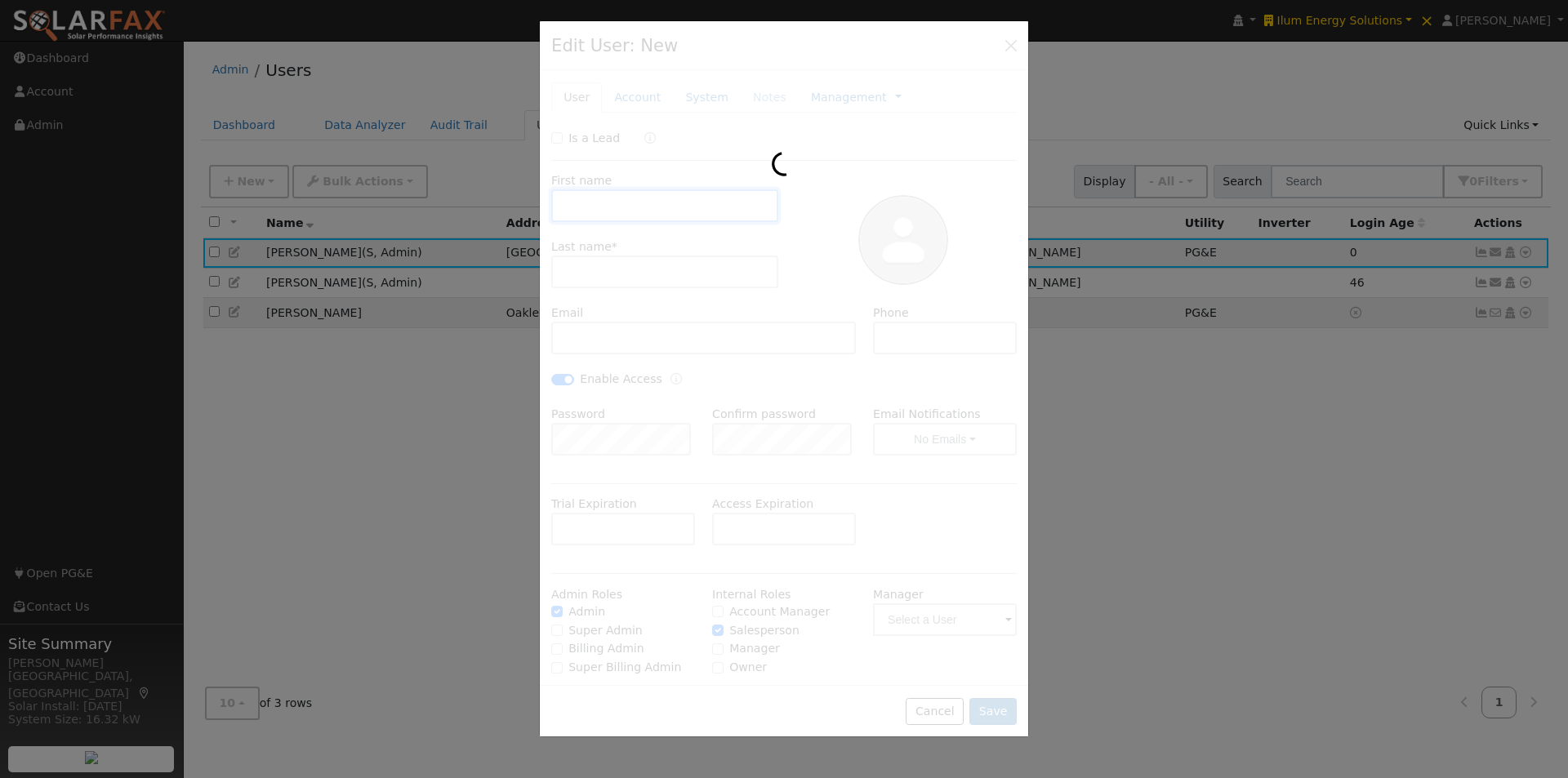
type input "[PERSON_NAME]"
type input "Buoni"
type input "[EMAIL_ADDRESS][DOMAIN_NAME]"
type input "[PHONE_NUMBER]"
checkbox input "true"
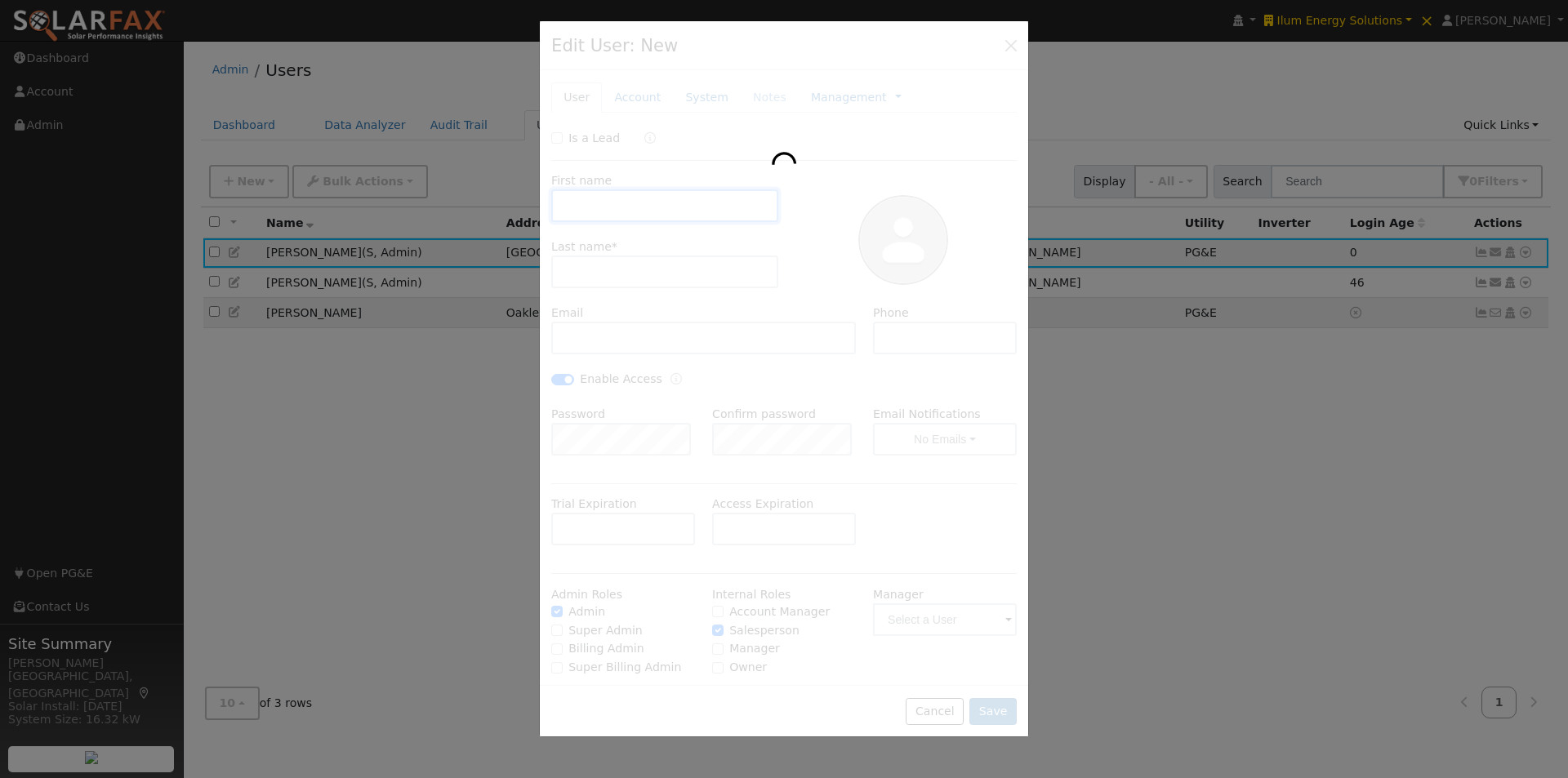
checkbox input "true"
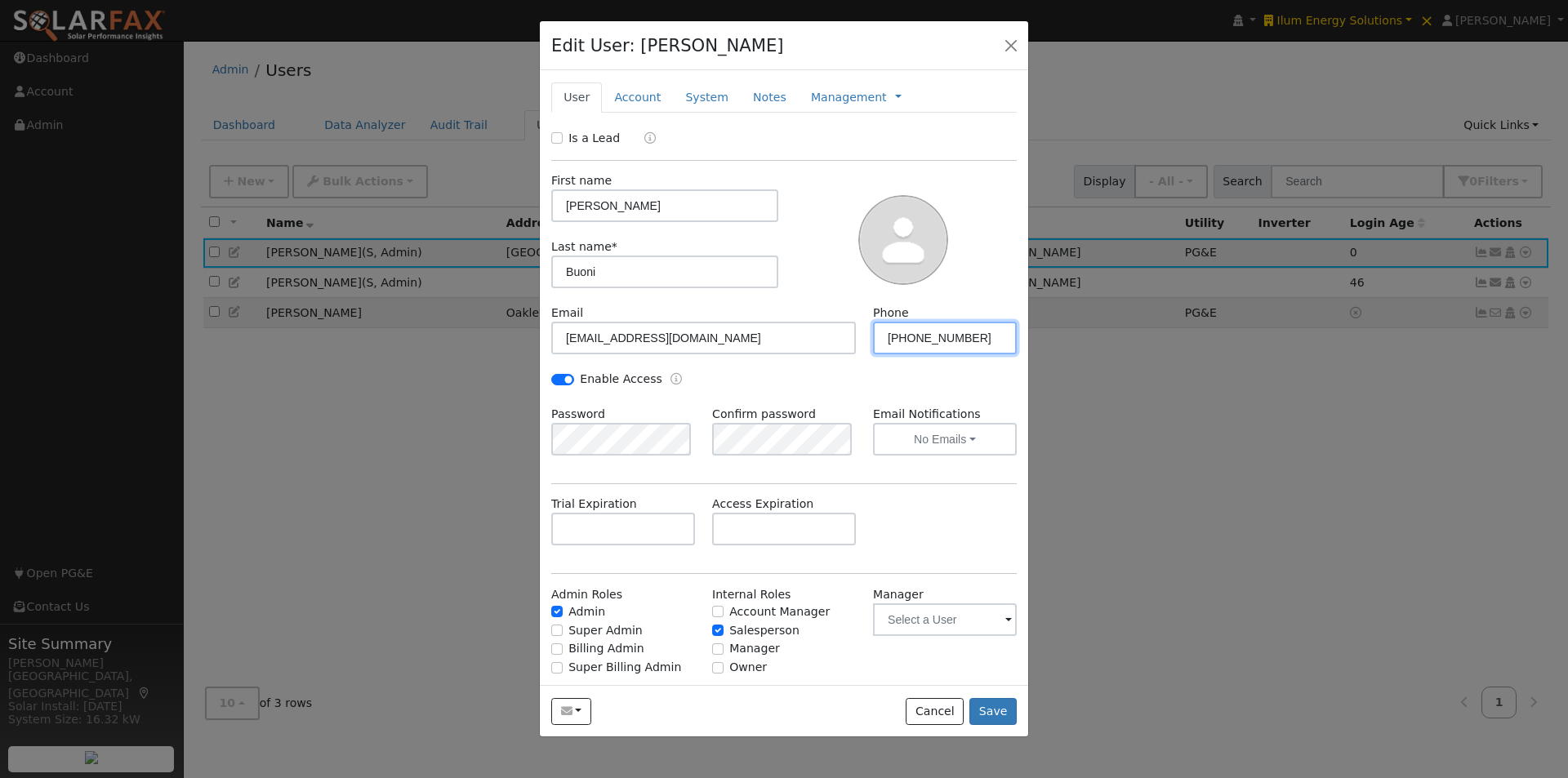
drag, startPoint x: 964, startPoint y: 333, endPoint x: 809, endPoint y: 331, distance: 155.0
click at [809, 331] on div "Email [EMAIL_ADDRESS][DOMAIN_NAME] Phone [PHONE_NUMBER]" at bounding box center [784, 337] width 483 height 66
click at [997, 709] on button "Save" at bounding box center [993, 712] width 47 height 28
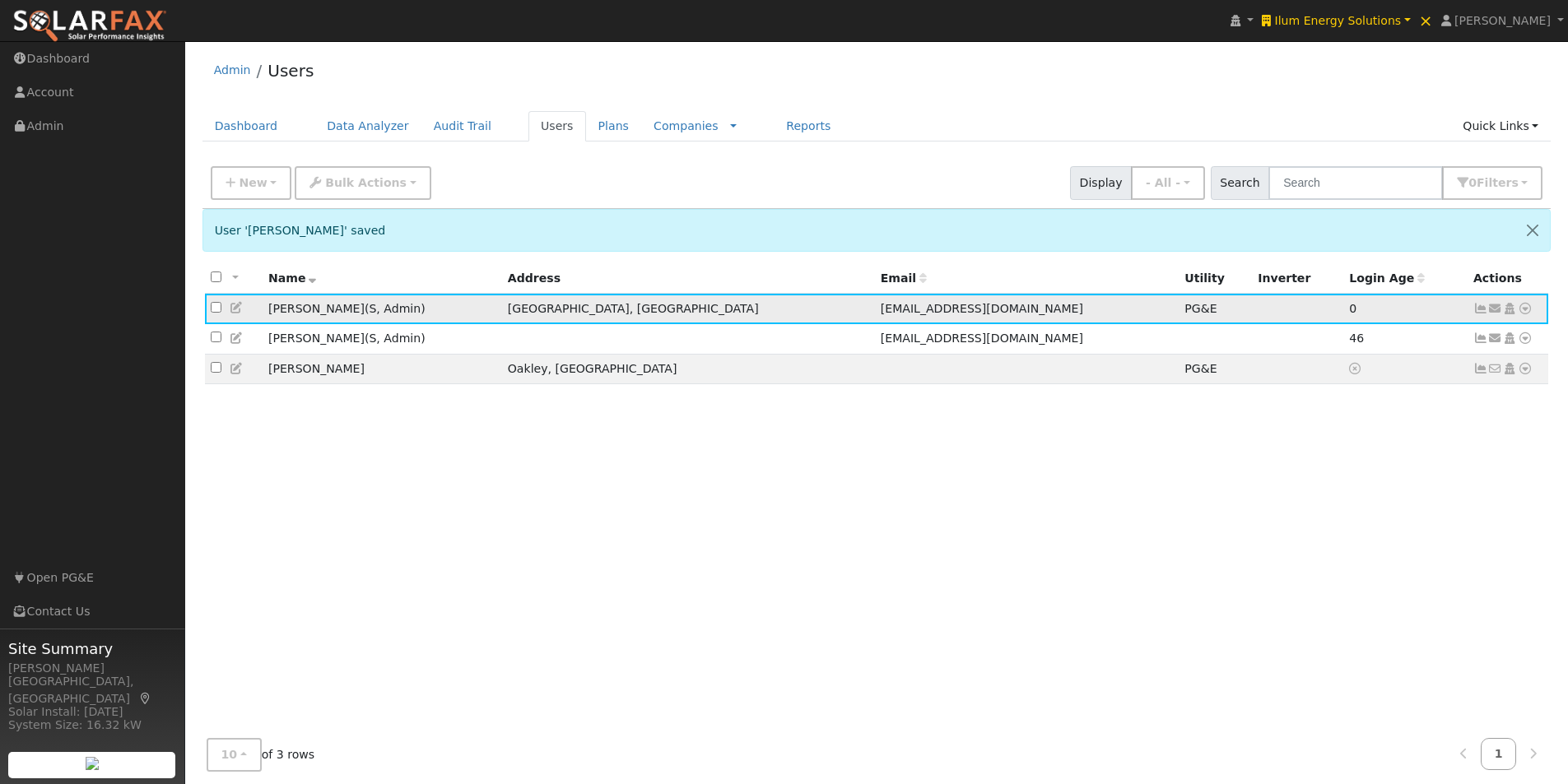
click at [236, 310] on icon at bounding box center [237, 307] width 15 height 11
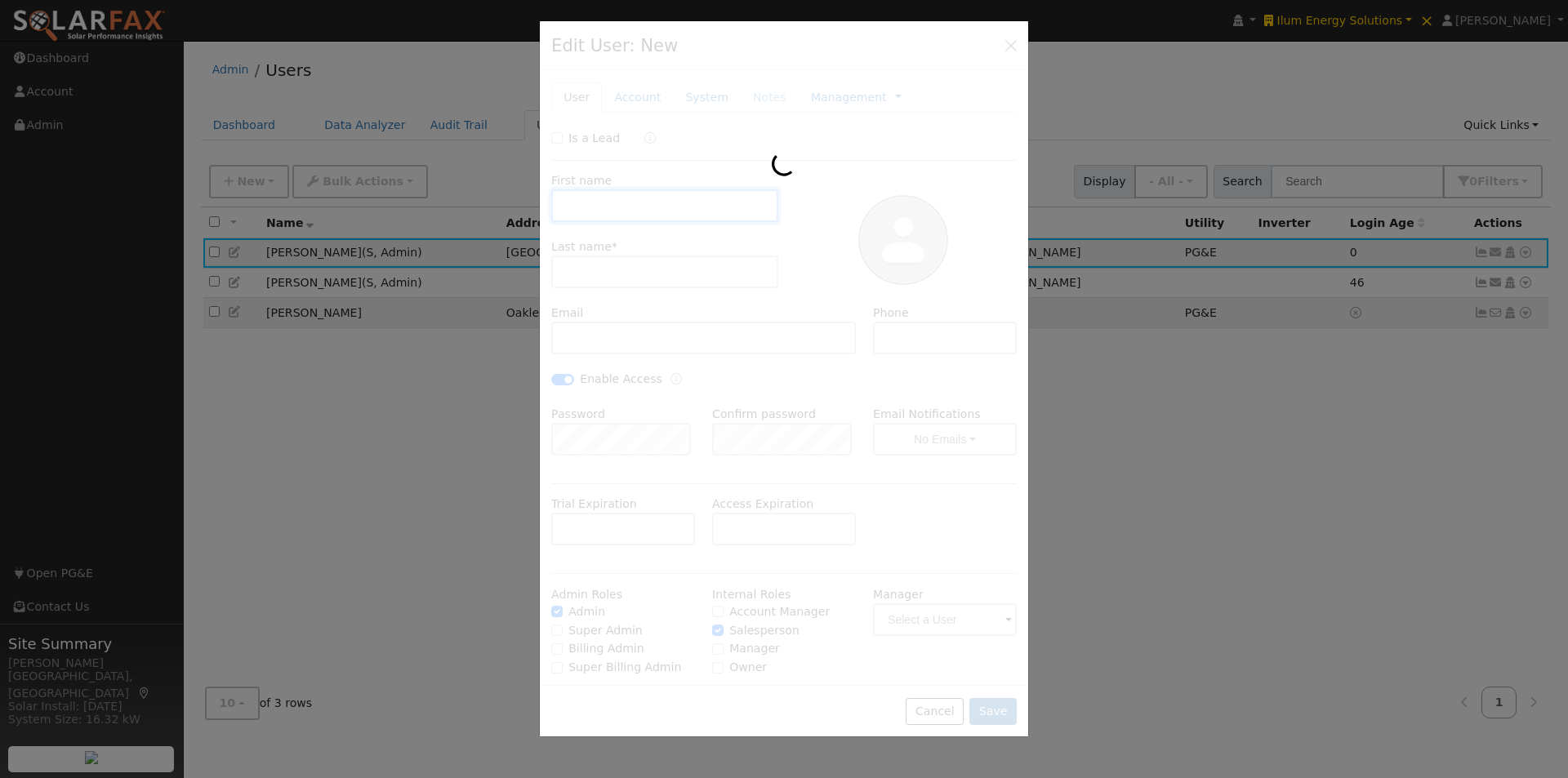
type input "[PERSON_NAME]"
type input "Buoni"
type input "[EMAIL_ADDRESS][DOMAIN_NAME]"
type input "[PHONE_NUMBER]"
checkbox input "true"
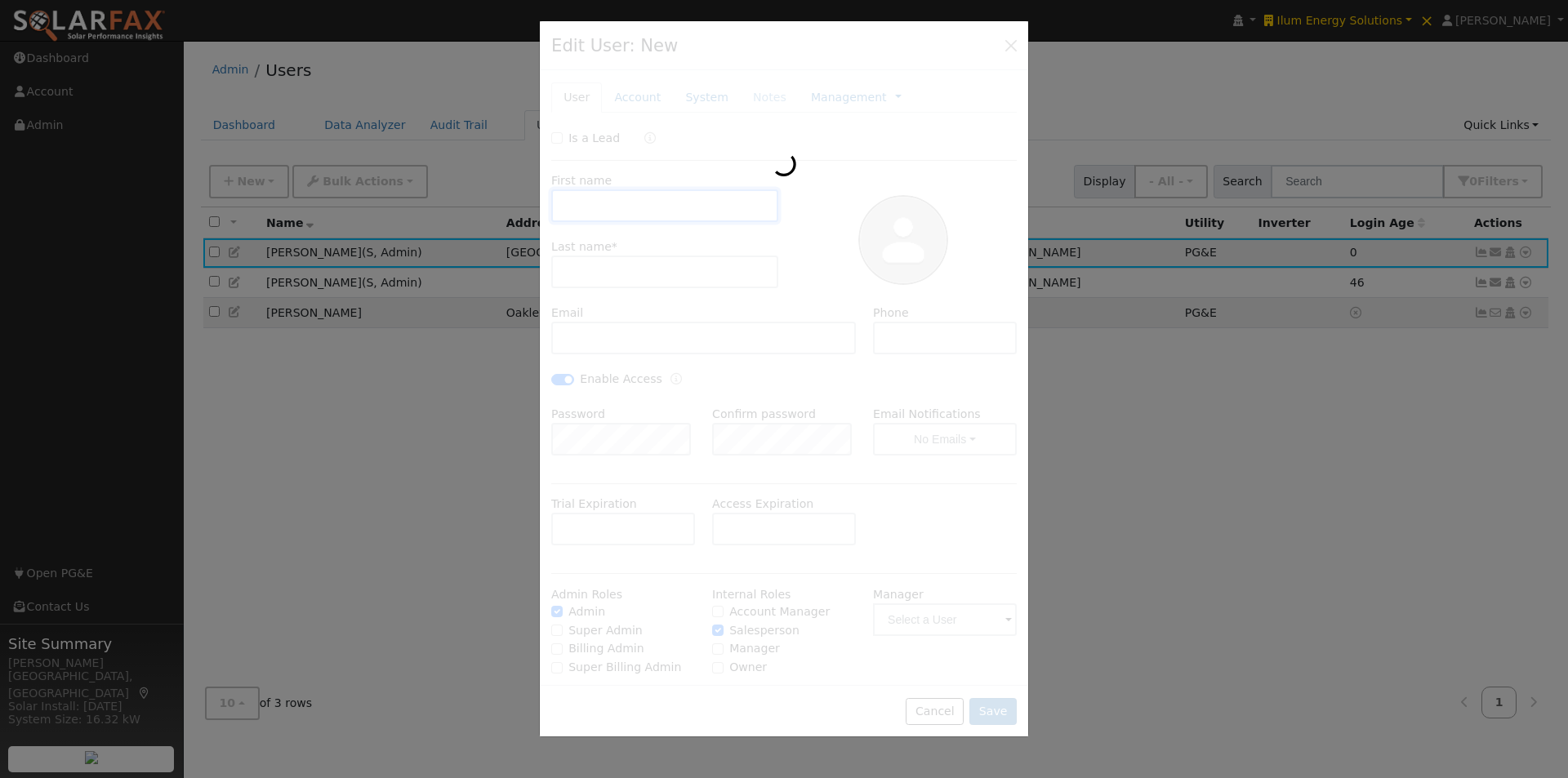
checkbox input "true"
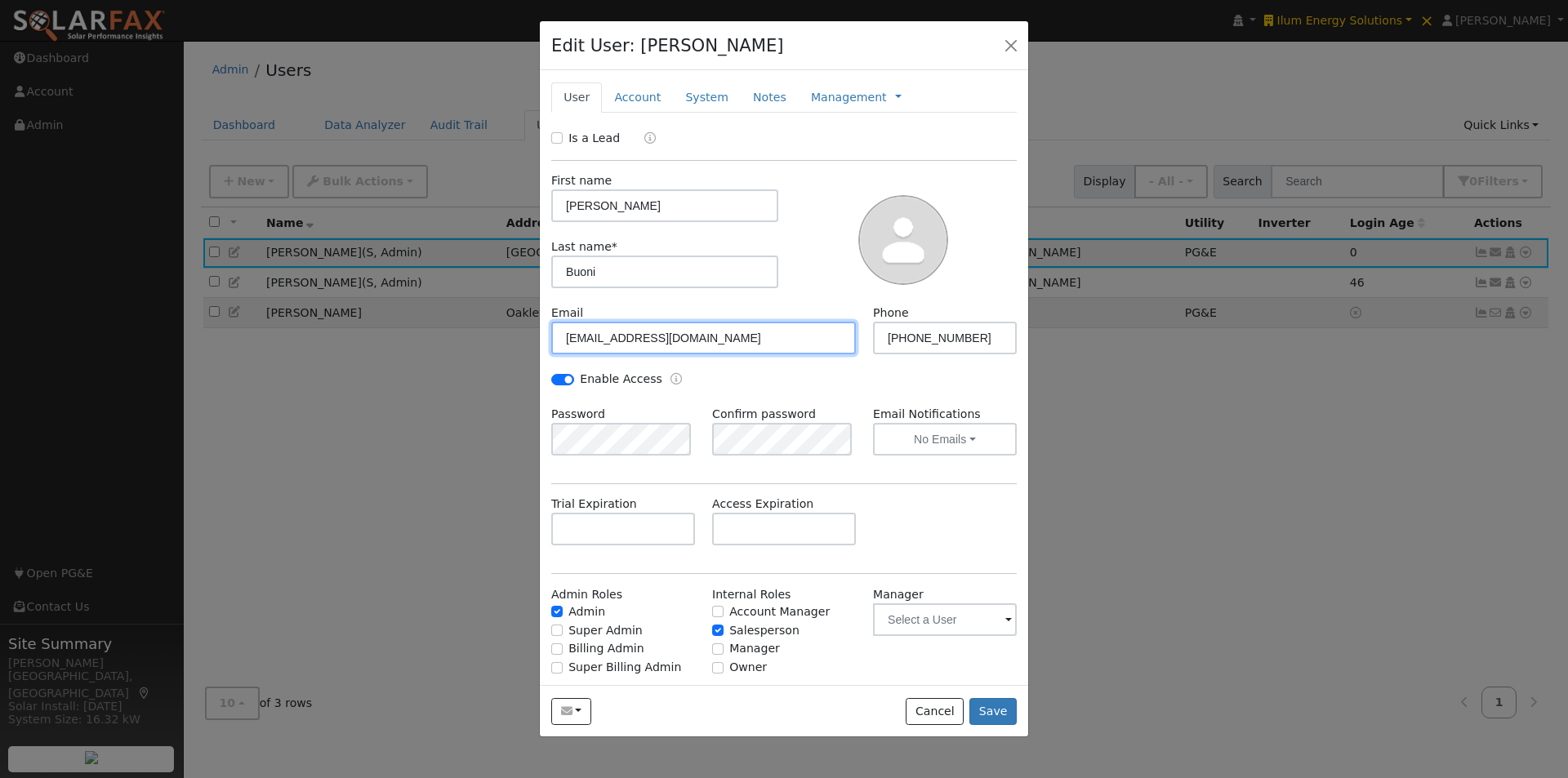
drag, startPoint x: 694, startPoint y: 342, endPoint x: 518, endPoint y: 338, distance: 176.0
click at [0, 0] on div "Edit User: [PERSON_NAME] Default Account Default Account [STREET_ADDRESS] Prima…" at bounding box center [0, 0] width 0 height 0
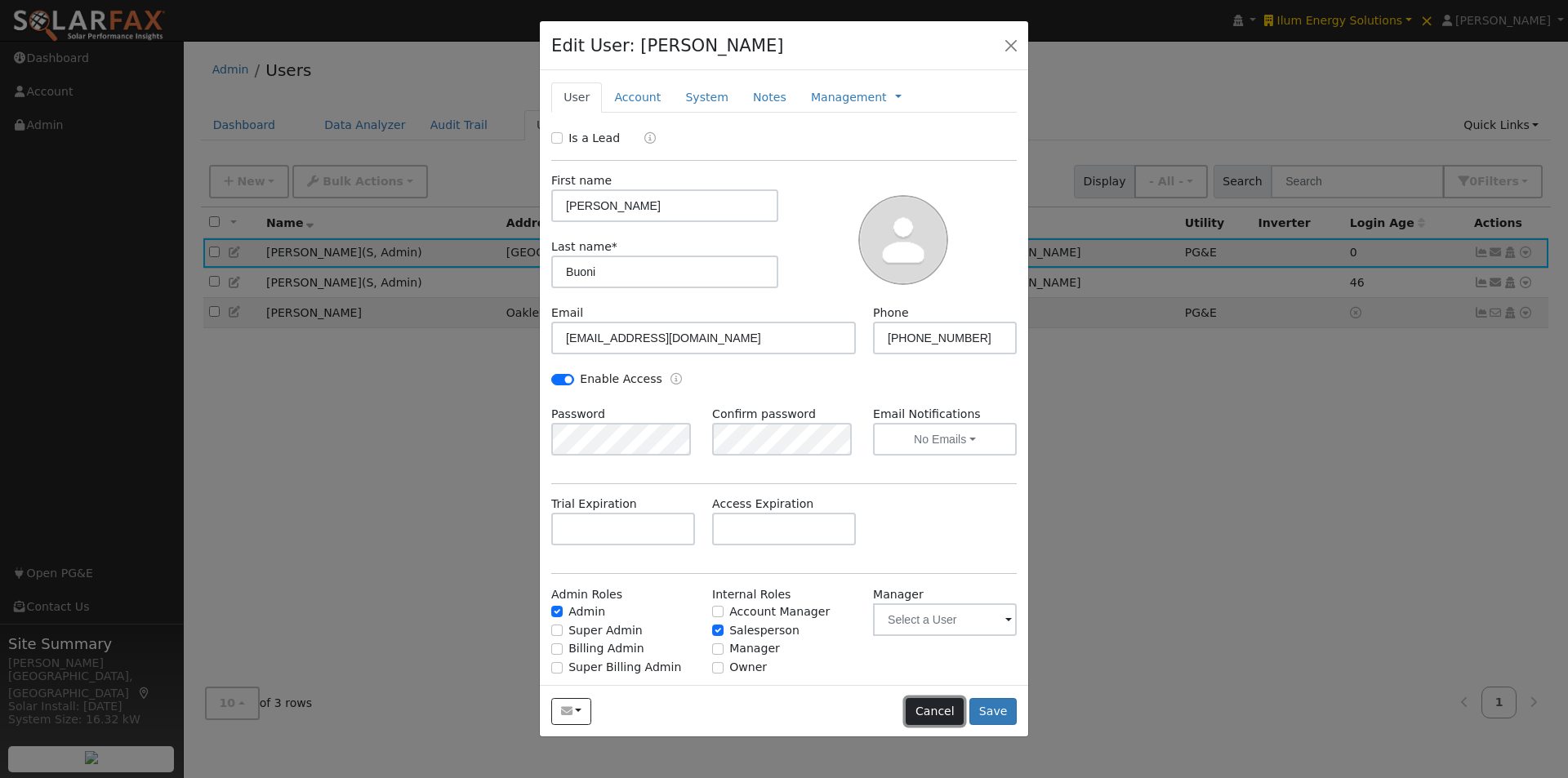
drag, startPoint x: 934, startPoint y: 718, endPoint x: 721, endPoint y: 432, distance: 356.6
click at [933, 716] on button "Cancel" at bounding box center [934, 712] width 58 height 28
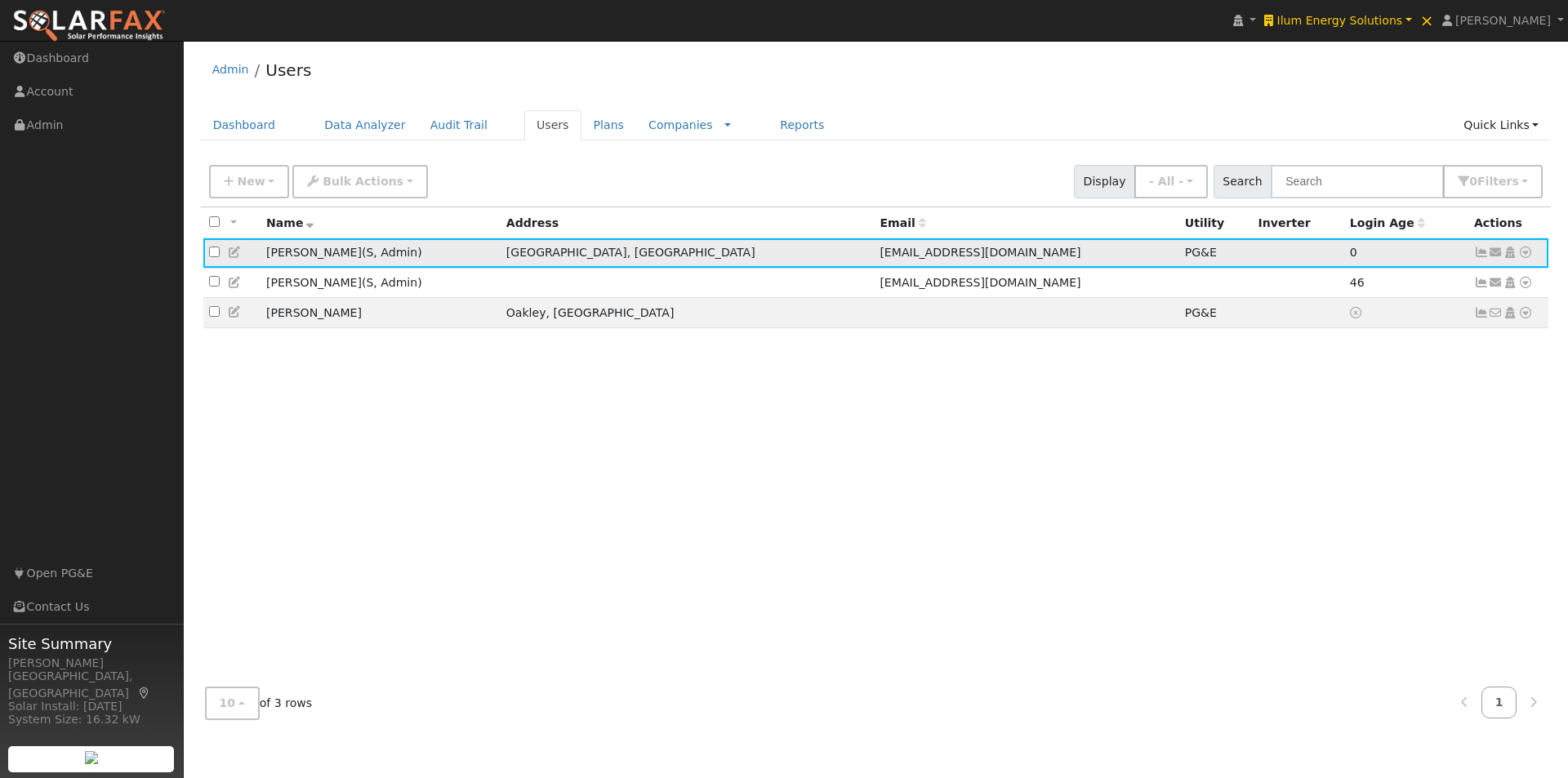
click at [238, 253] on icon at bounding box center [235, 252] width 15 height 11
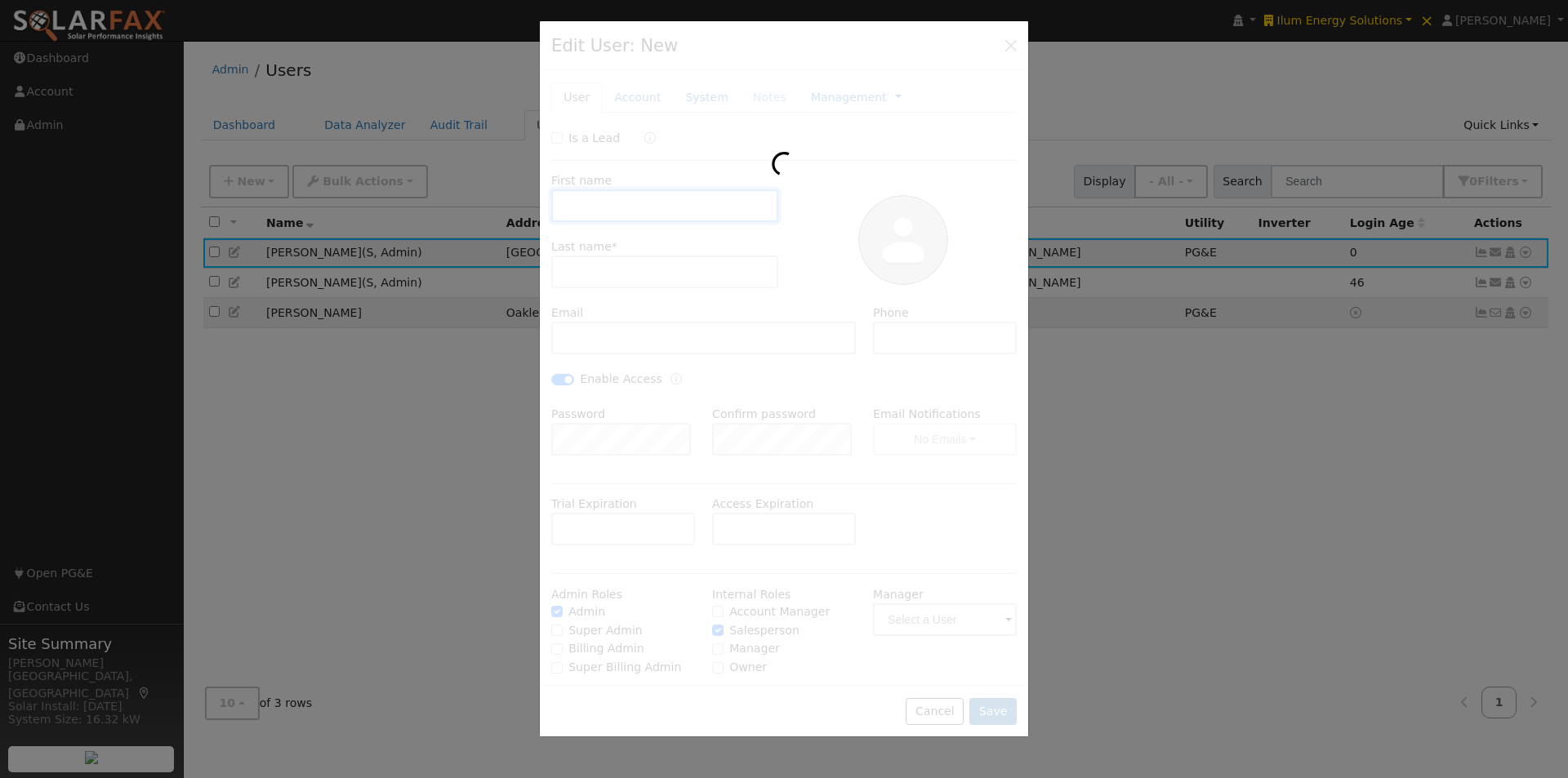
type input "[PERSON_NAME]"
type input "Buoni"
type input "[EMAIL_ADDRESS][DOMAIN_NAME]"
type input "[PHONE_NUMBER]"
checkbox input "true"
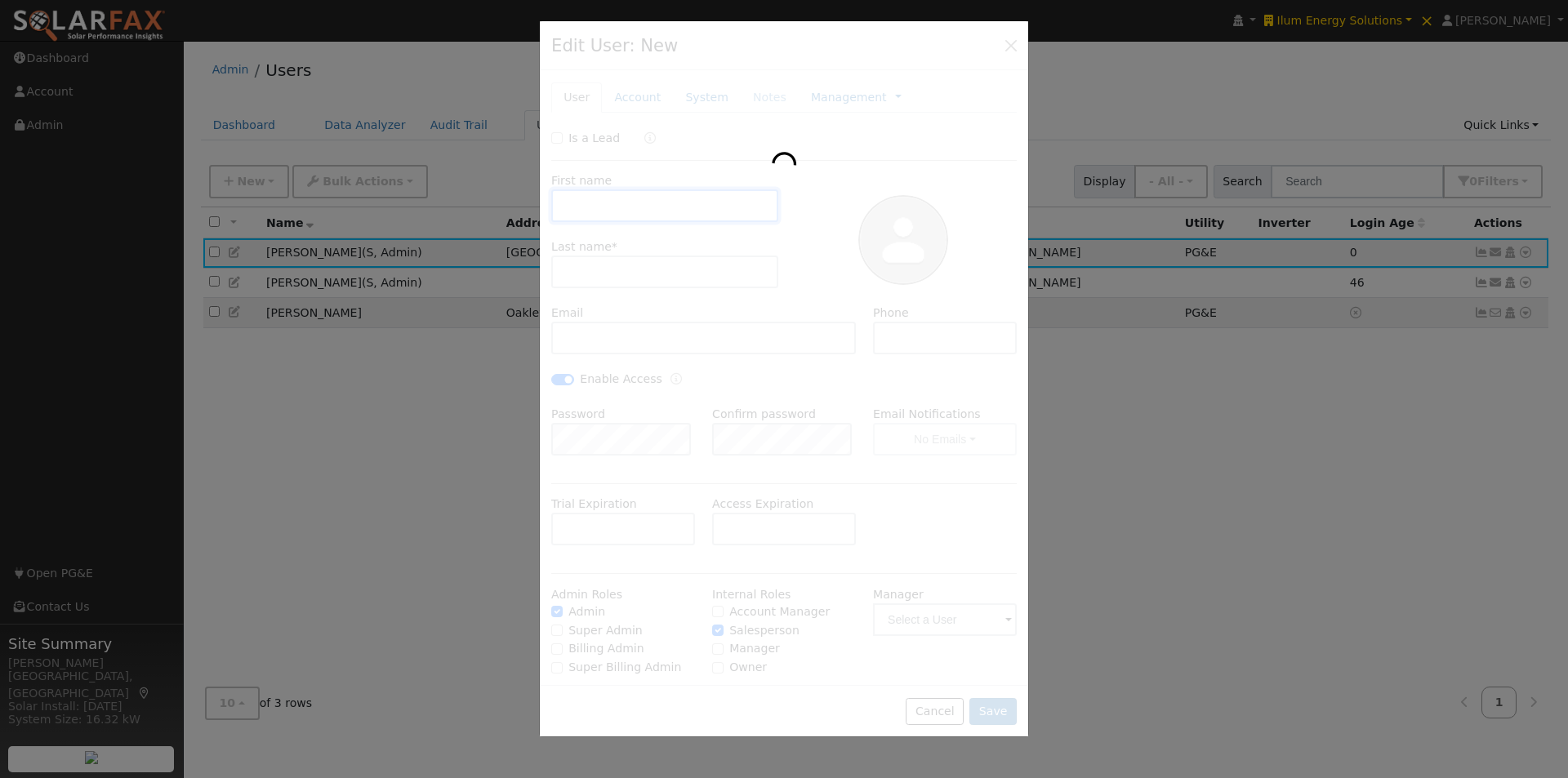
checkbox input "true"
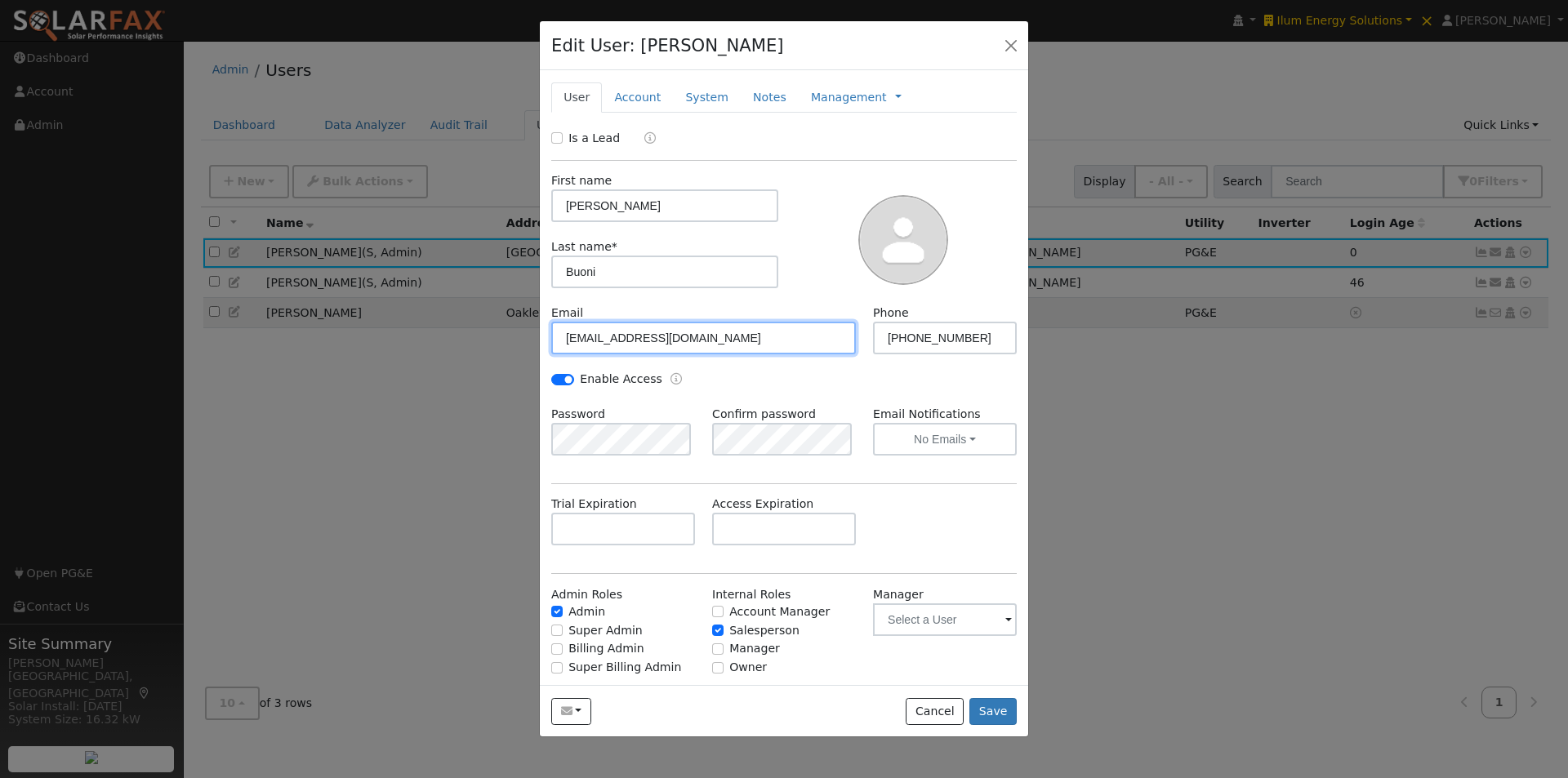
drag, startPoint x: 587, startPoint y: 328, endPoint x: 500, endPoint y: 324, distance: 87.1
click at [0, 0] on div "Edit User: [PERSON_NAME] Default Account Default Account [STREET_ADDRESS] Prima…" at bounding box center [0, 0] width 0 height 0
